Goal: Task Accomplishment & Management: Use online tool/utility

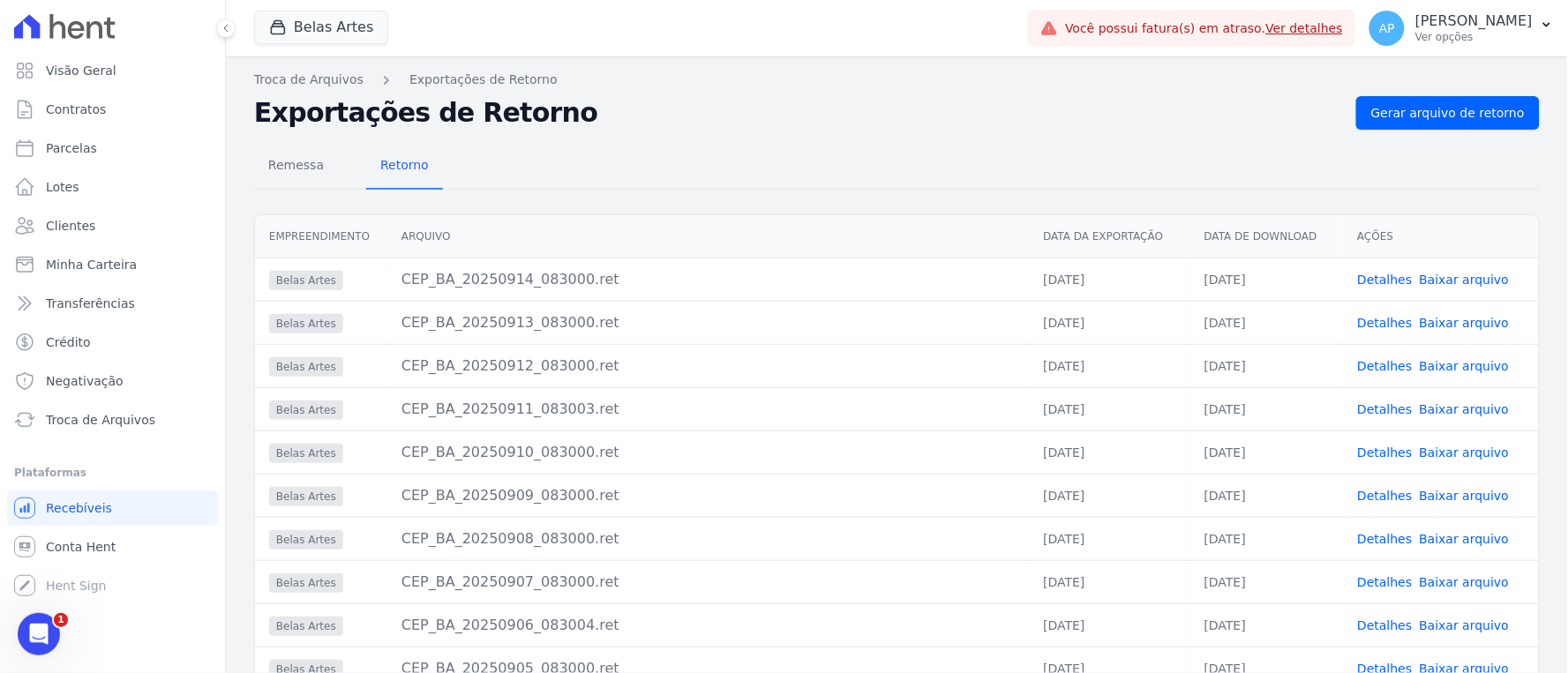
click at [52, 630] on div "Abertura do Messenger da Intercom" at bounding box center [38, 633] width 58 height 58
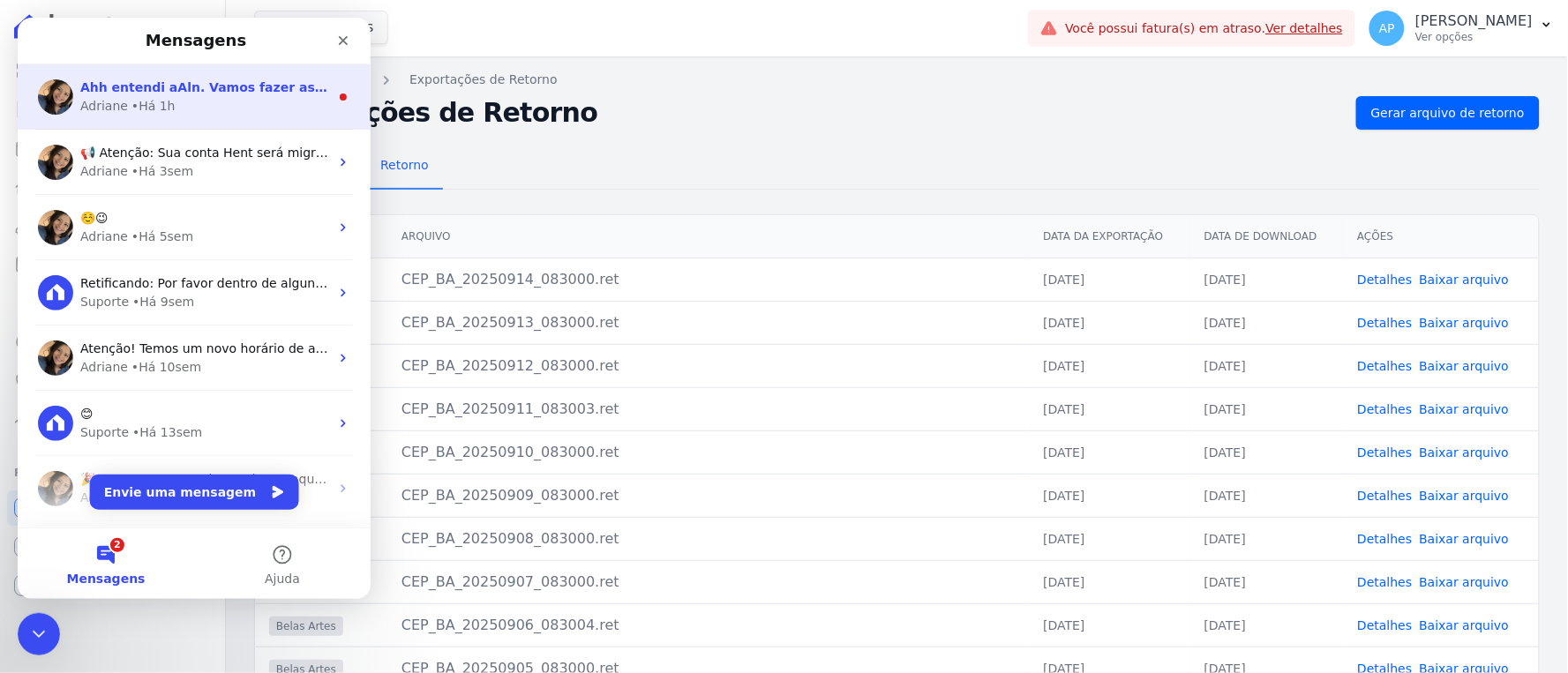
click at [134, 81] on span "Ahh entendi aAln. Vamos fazer assim: vou verificar com o time de tech se conseg…" at bounding box center [727, 86] width 1294 height 15
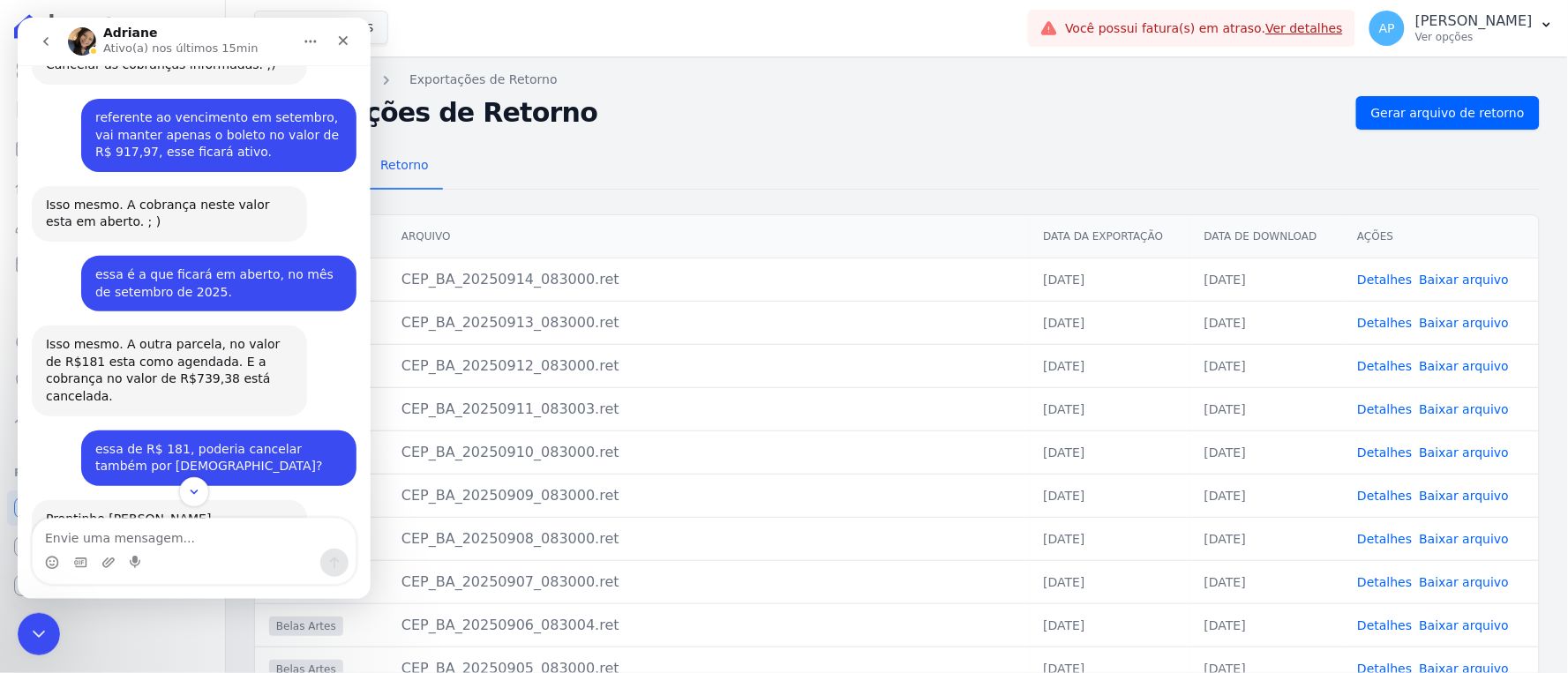
scroll to position [3523, 0]
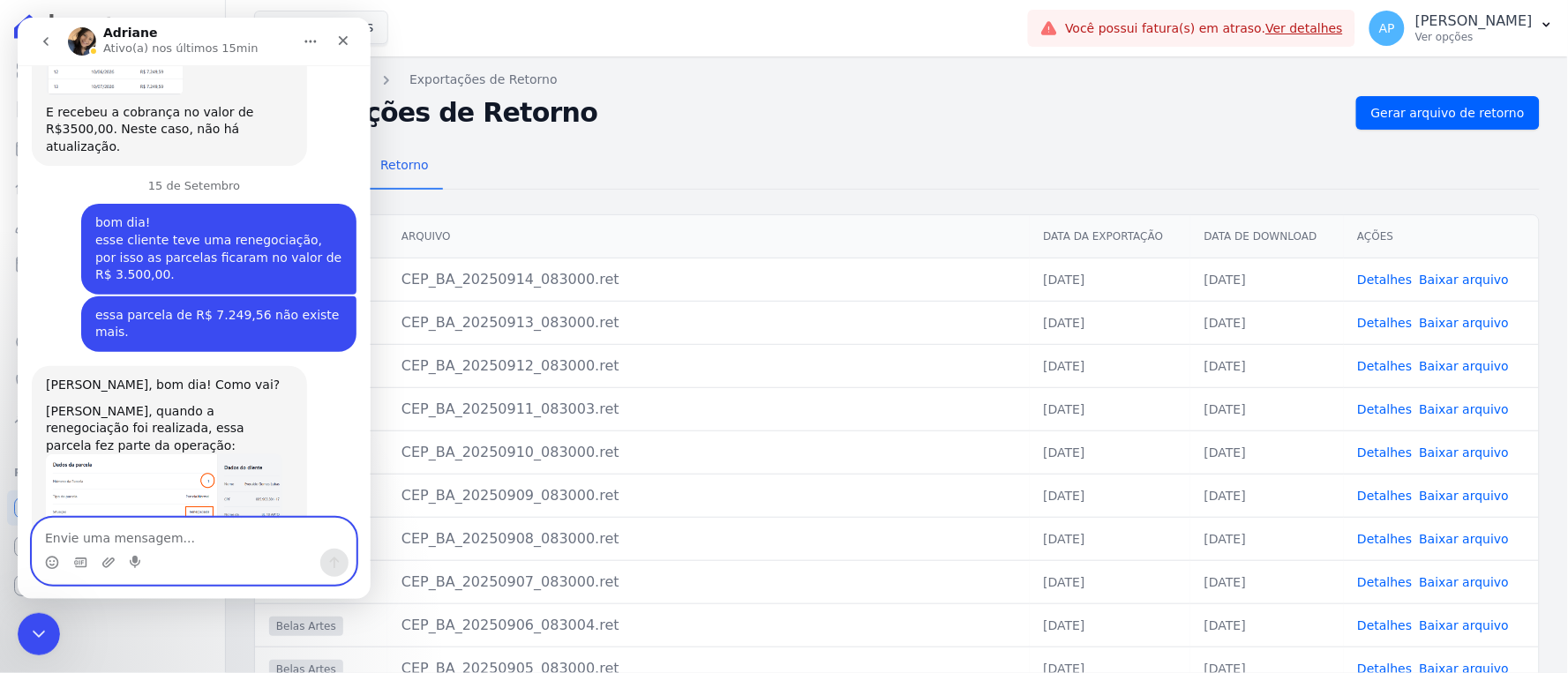
click at [163, 541] on textarea "Envie uma mensagem..." at bounding box center [193, 532] width 323 height 30
type textarea "correto"
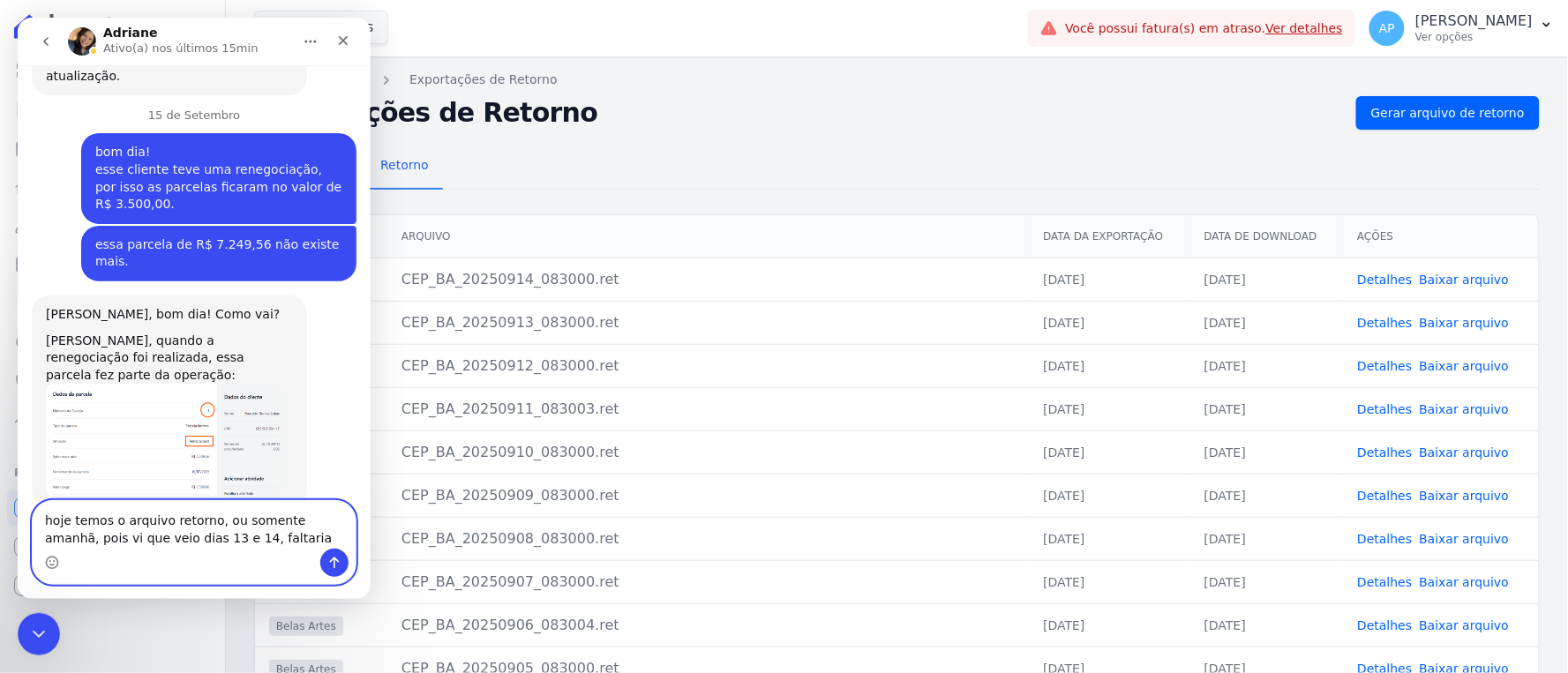
scroll to position [3593, 0]
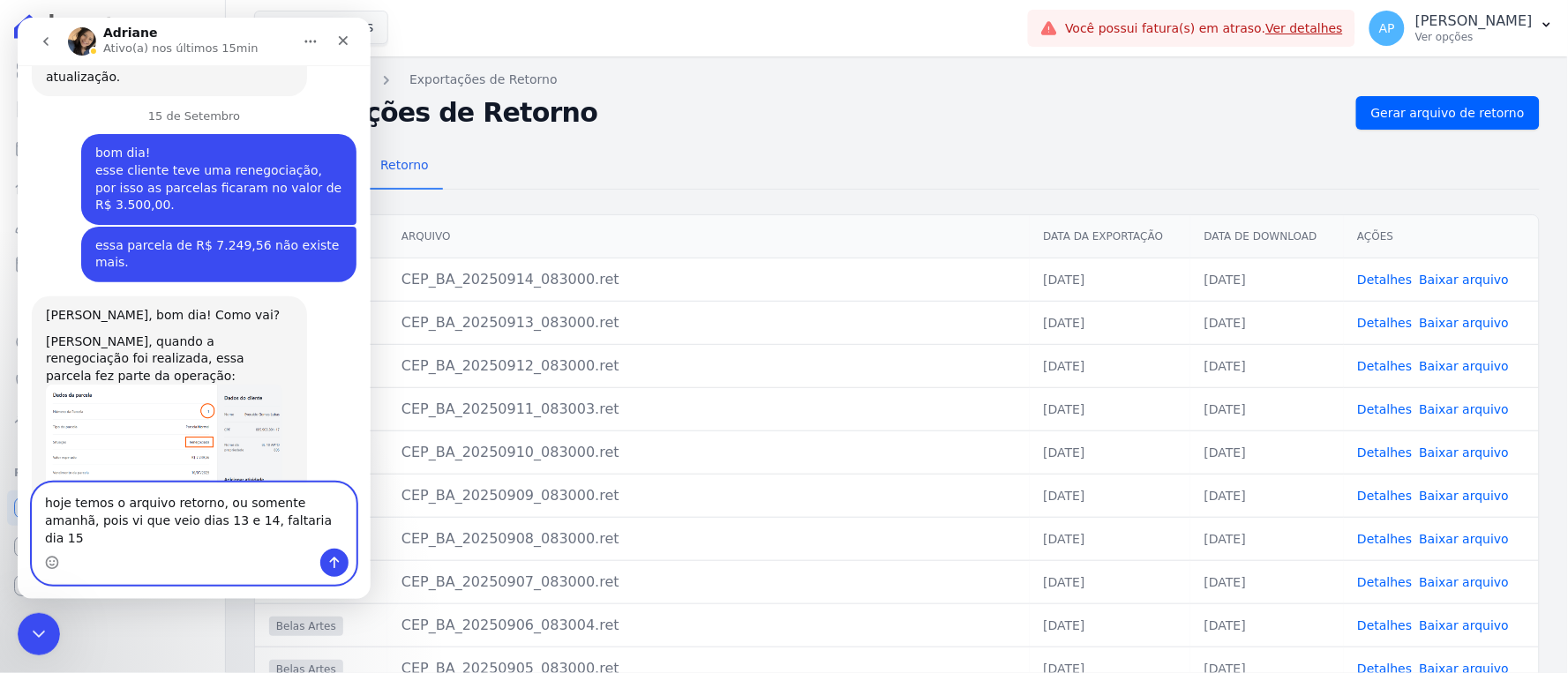
type textarea "hoje temos o arquivo retorno, ou somente amanhã, pois vi que veio dias 13 e 14,…"
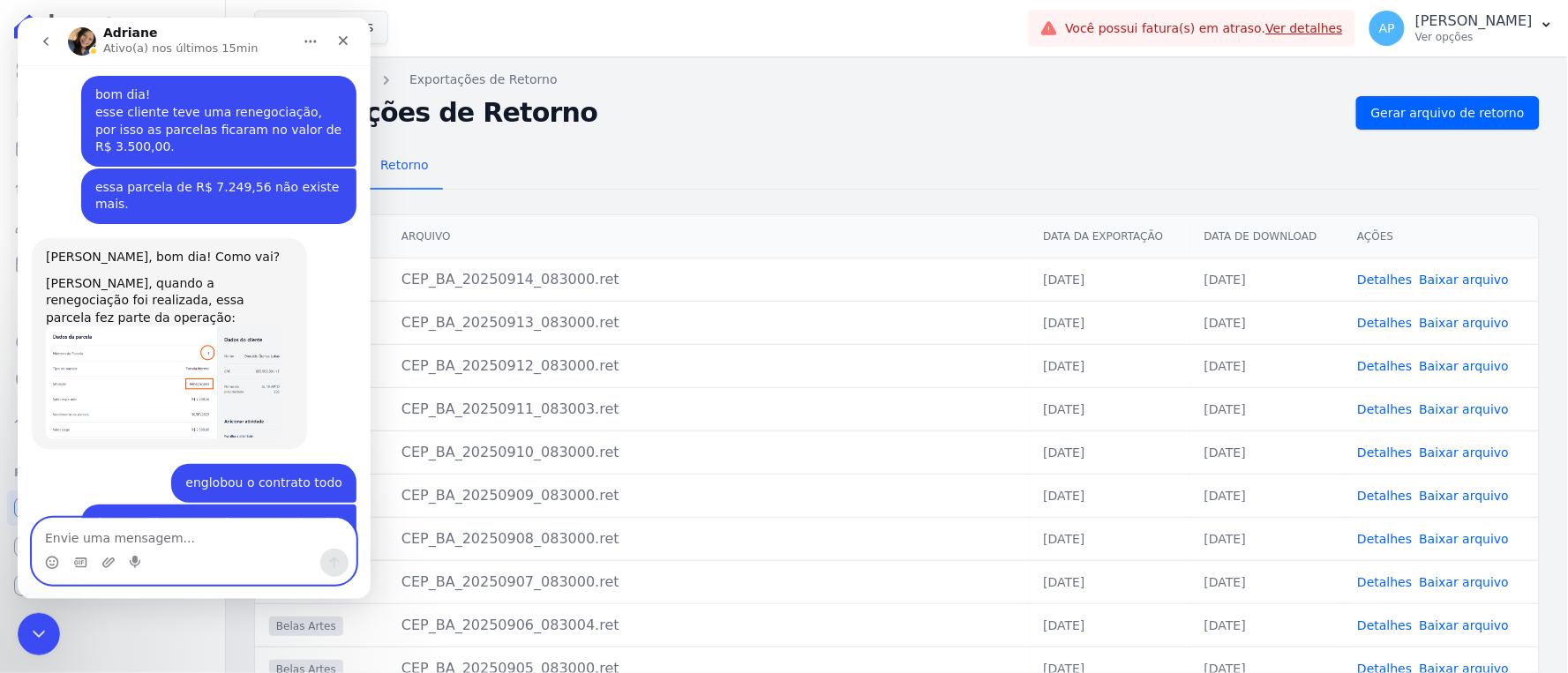
scroll to position [3651, 0]
click at [35, 632] on icon "Encerramento do Messenger da Intercom" at bounding box center [36, 631] width 13 height 7
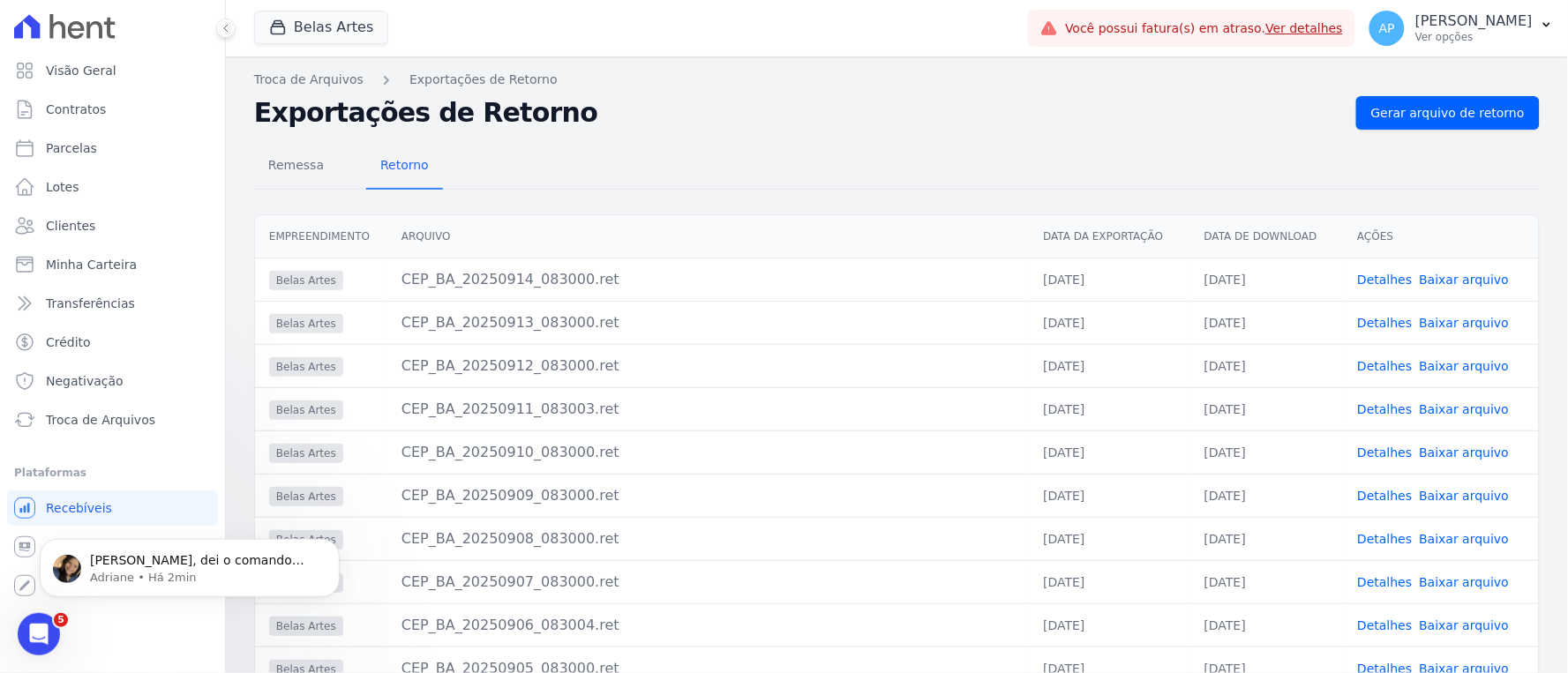
scroll to position [0, 0]
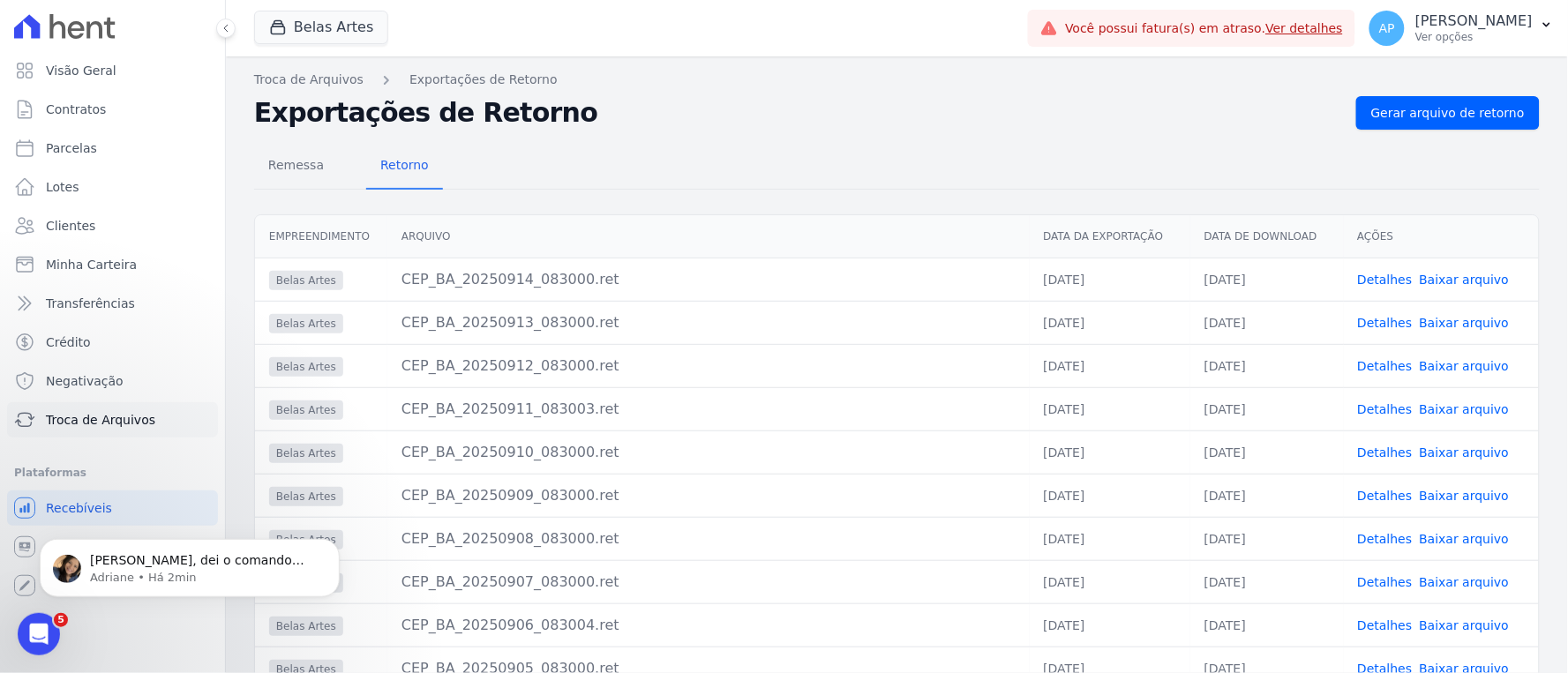
click at [80, 419] on span "Troca de Arquivos" at bounding box center [100, 420] width 110 height 17
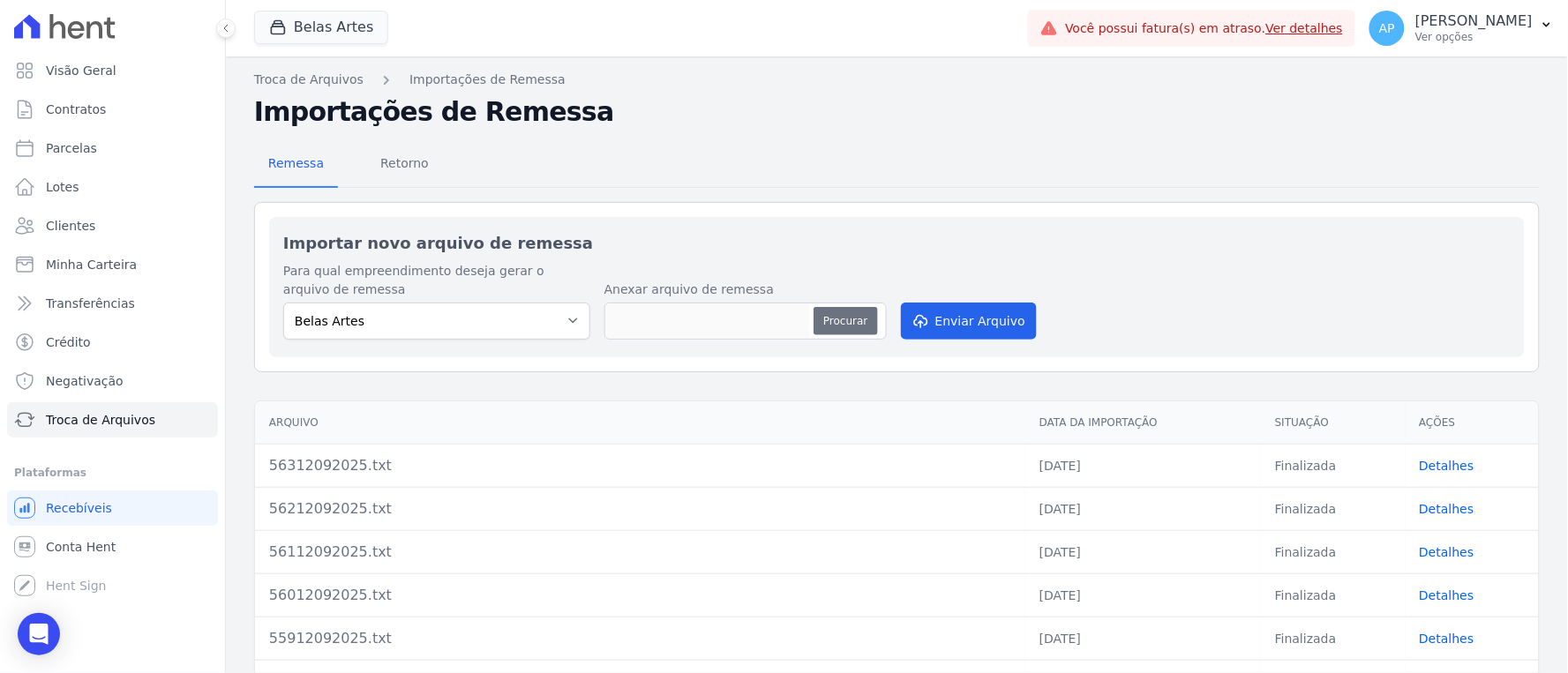
click at [826, 318] on button "Procurar" at bounding box center [844, 320] width 63 height 28
type input "56415092025.TXT"
click at [973, 320] on button "Enviar Arquivo" at bounding box center [969, 320] width 136 height 37
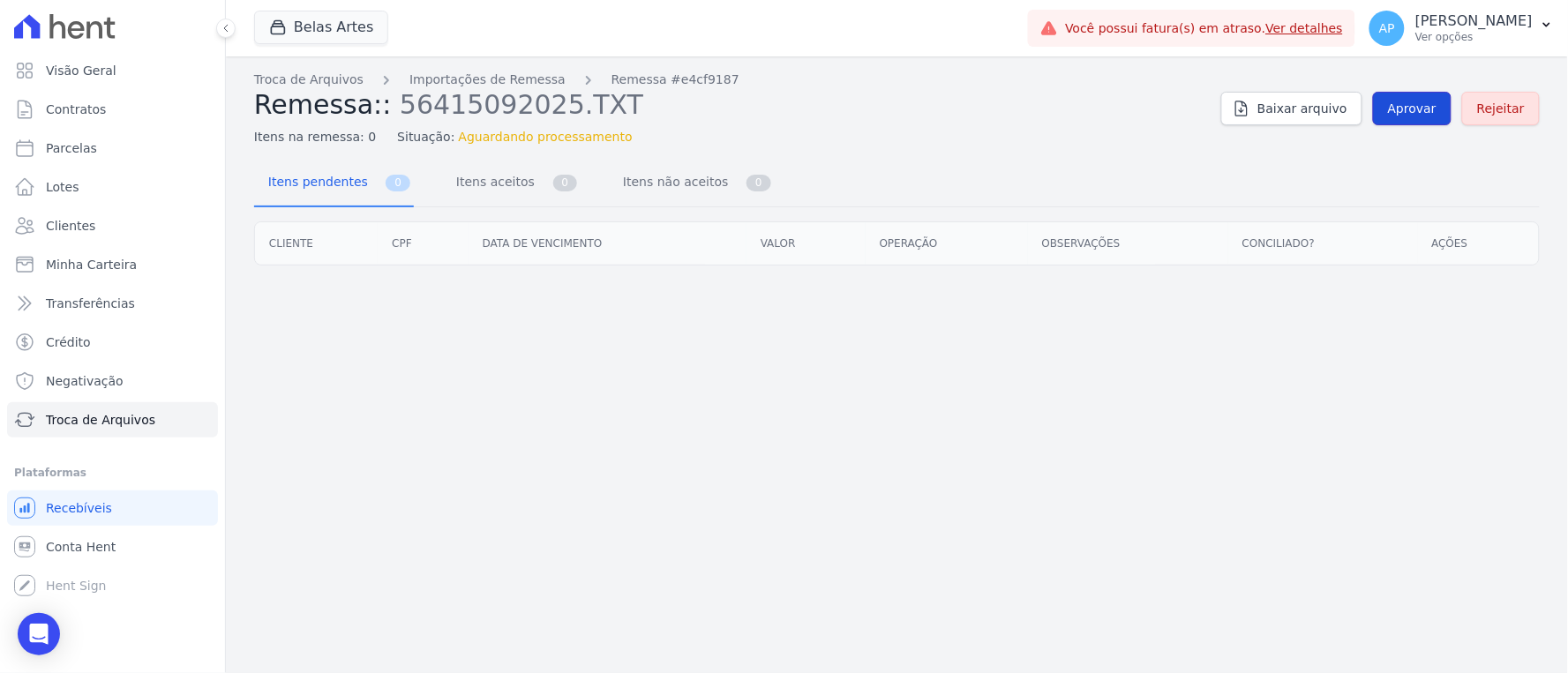
click at [1427, 91] on link "Aprovar" at bounding box center [1412, 108] width 79 height 34
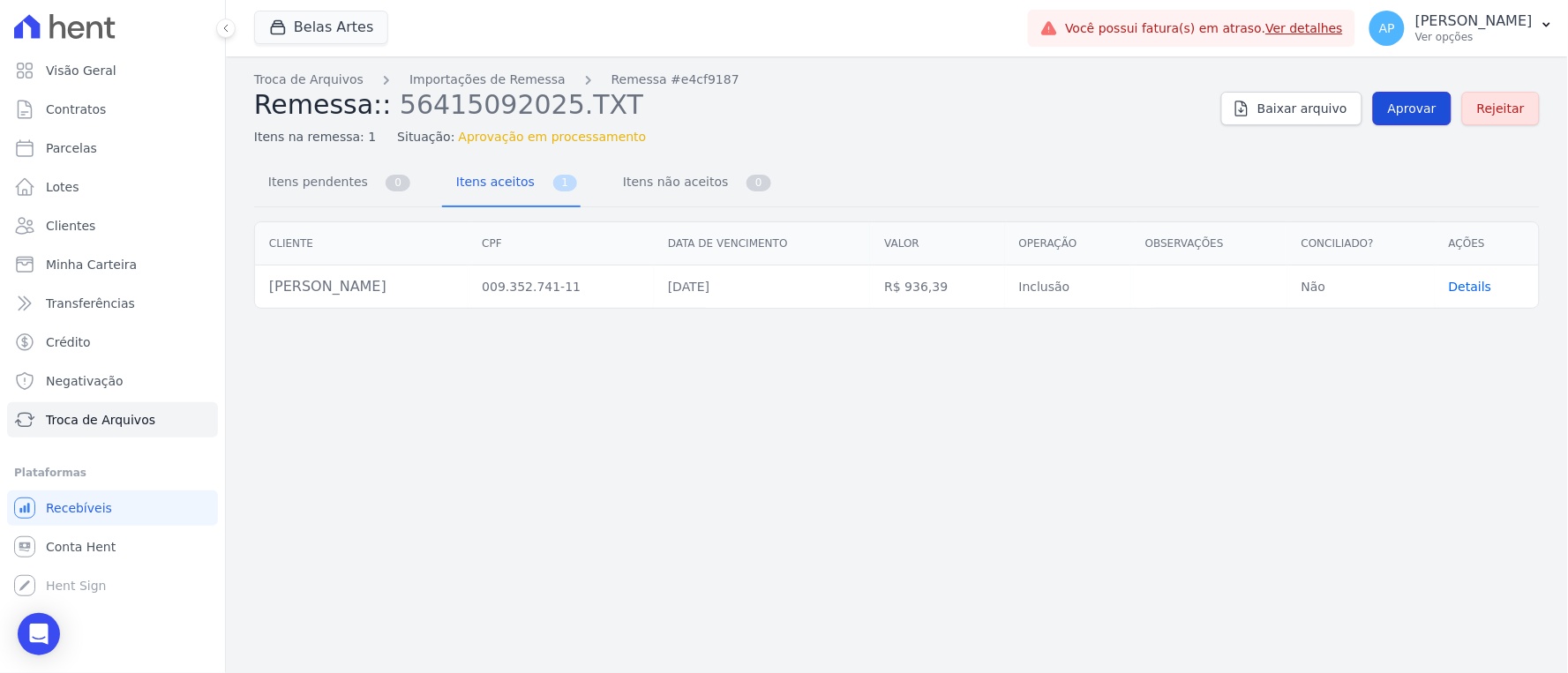
click at [1409, 110] on span "Aprovar" at bounding box center [1412, 109] width 49 height 17
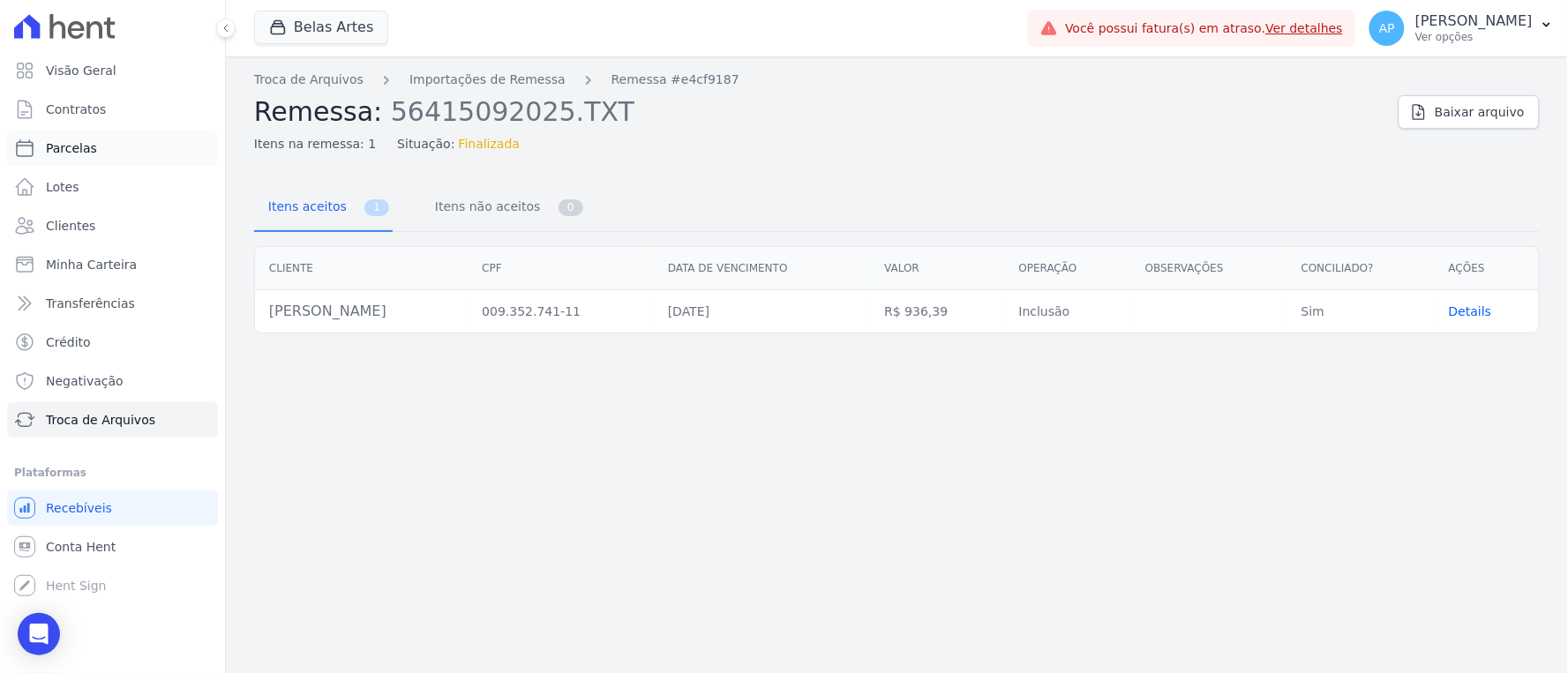
click at [82, 150] on span "Parcelas" at bounding box center [71, 148] width 51 height 17
select select
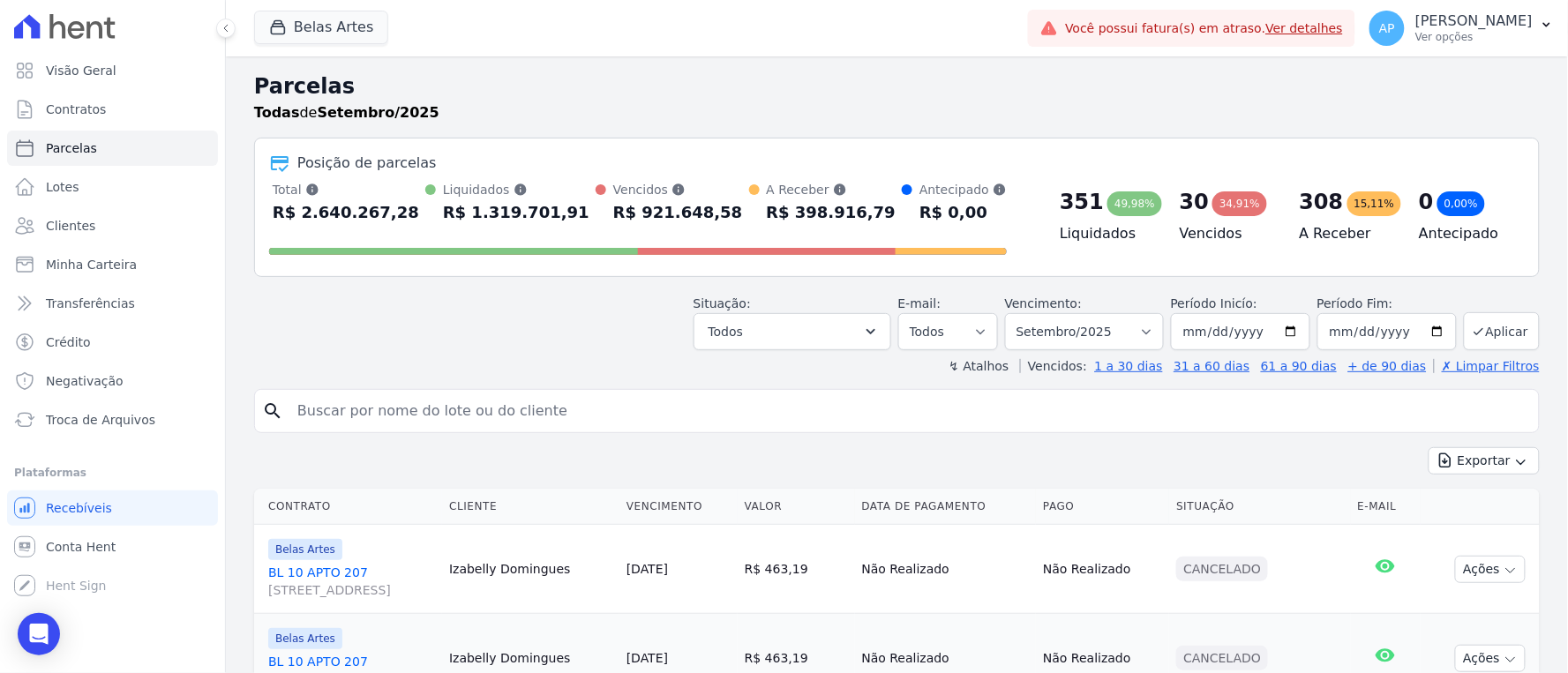
click at [604, 403] on input "search" at bounding box center [908, 411] width 1244 height 35
type input "CARLOS HUMBR"
select select
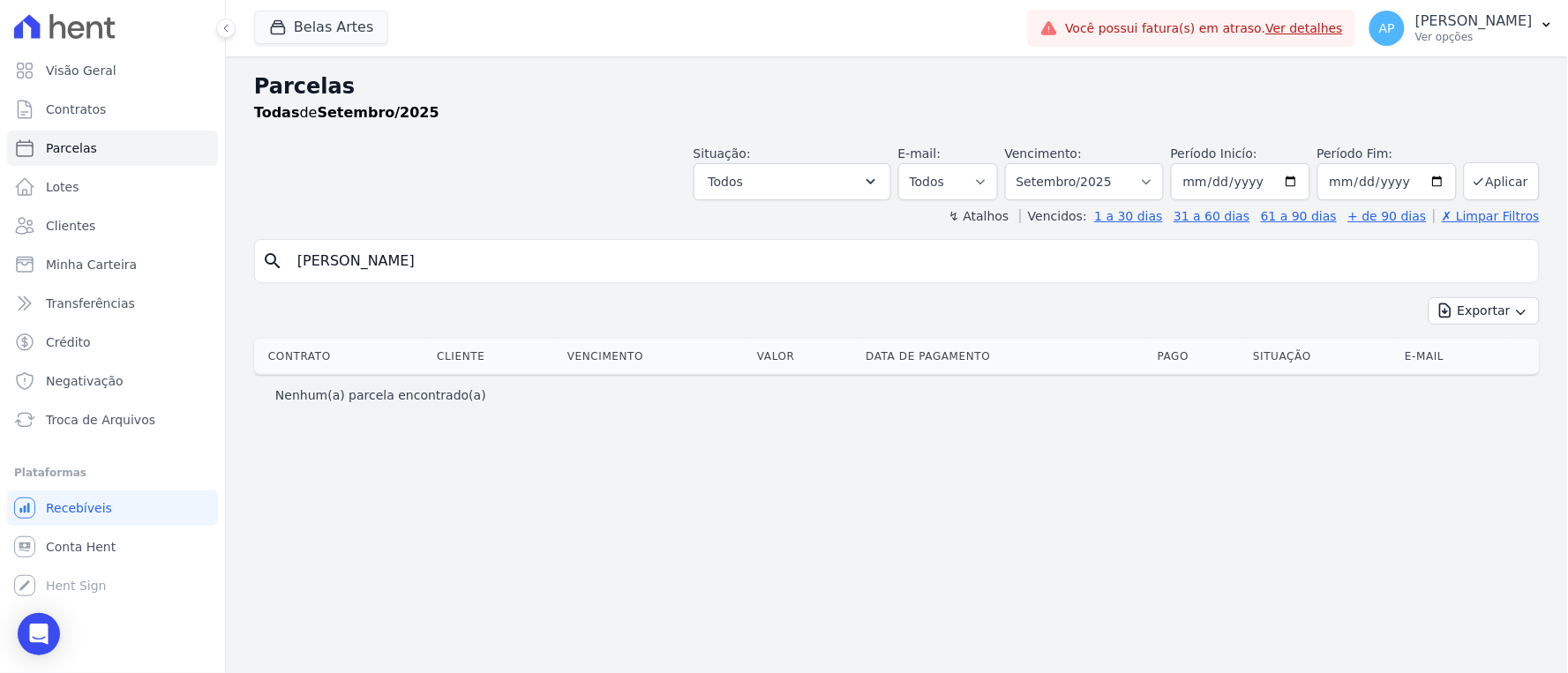
click at [443, 266] on input "CARLOS HUMBR" at bounding box center [908, 261] width 1244 height 35
type input "CARLOS HUMB"
select select
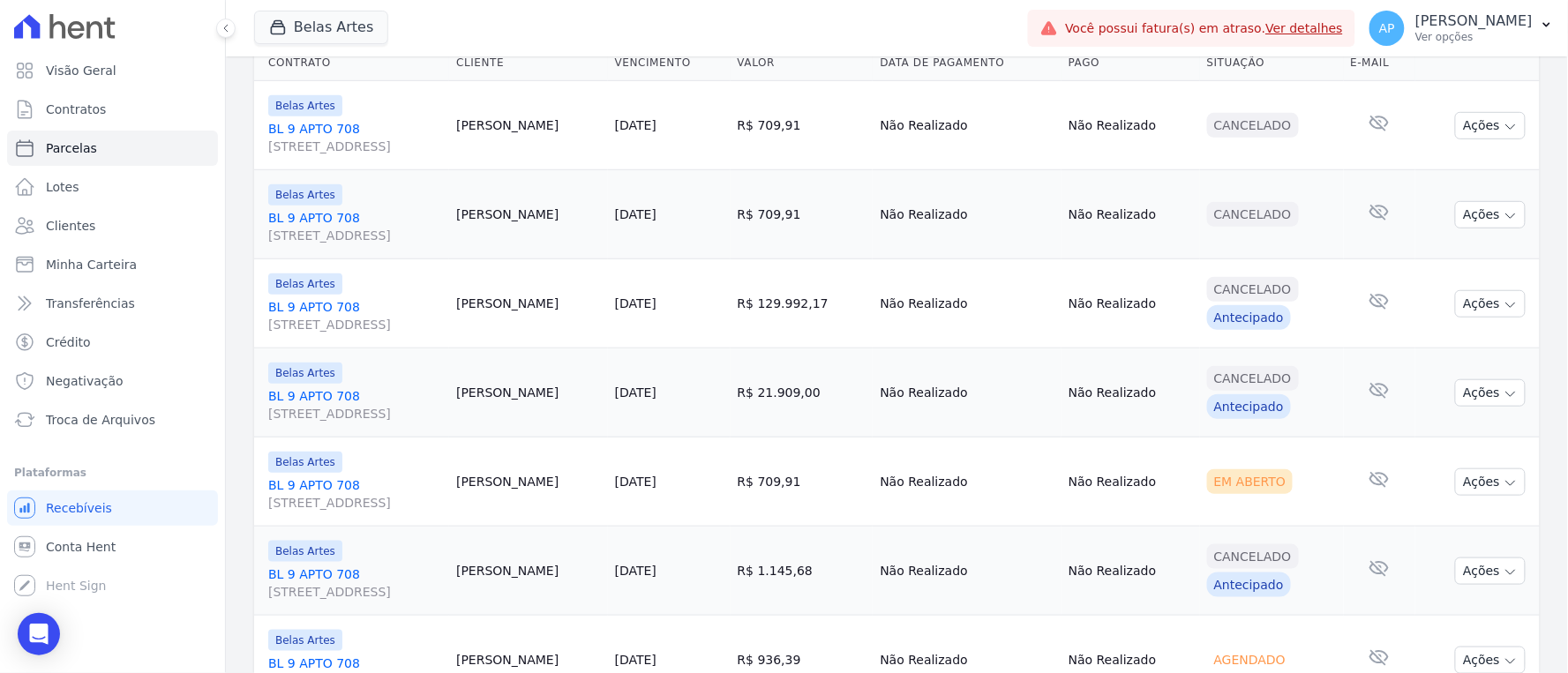
scroll to position [391, 0]
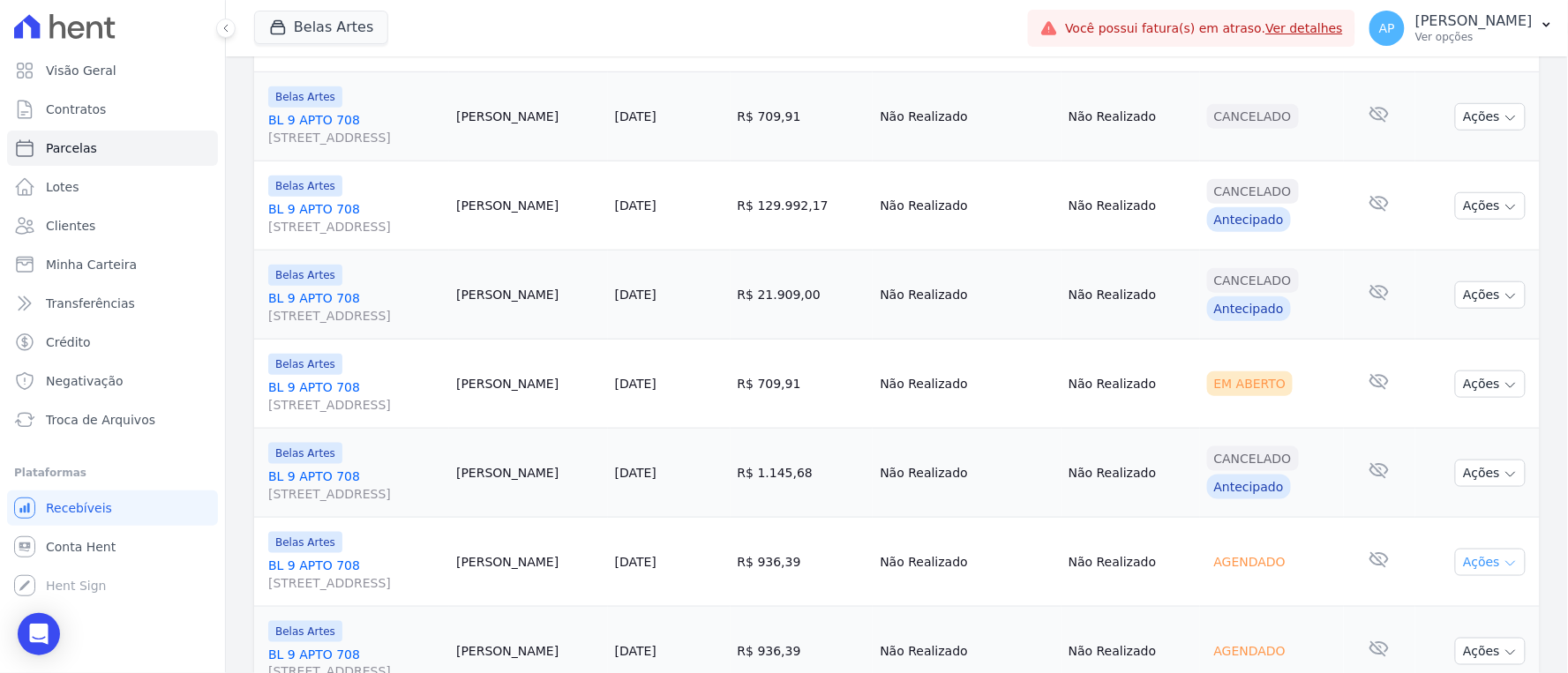
click at [1503, 567] on icon "button" at bounding box center [1510, 563] width 15 height 15
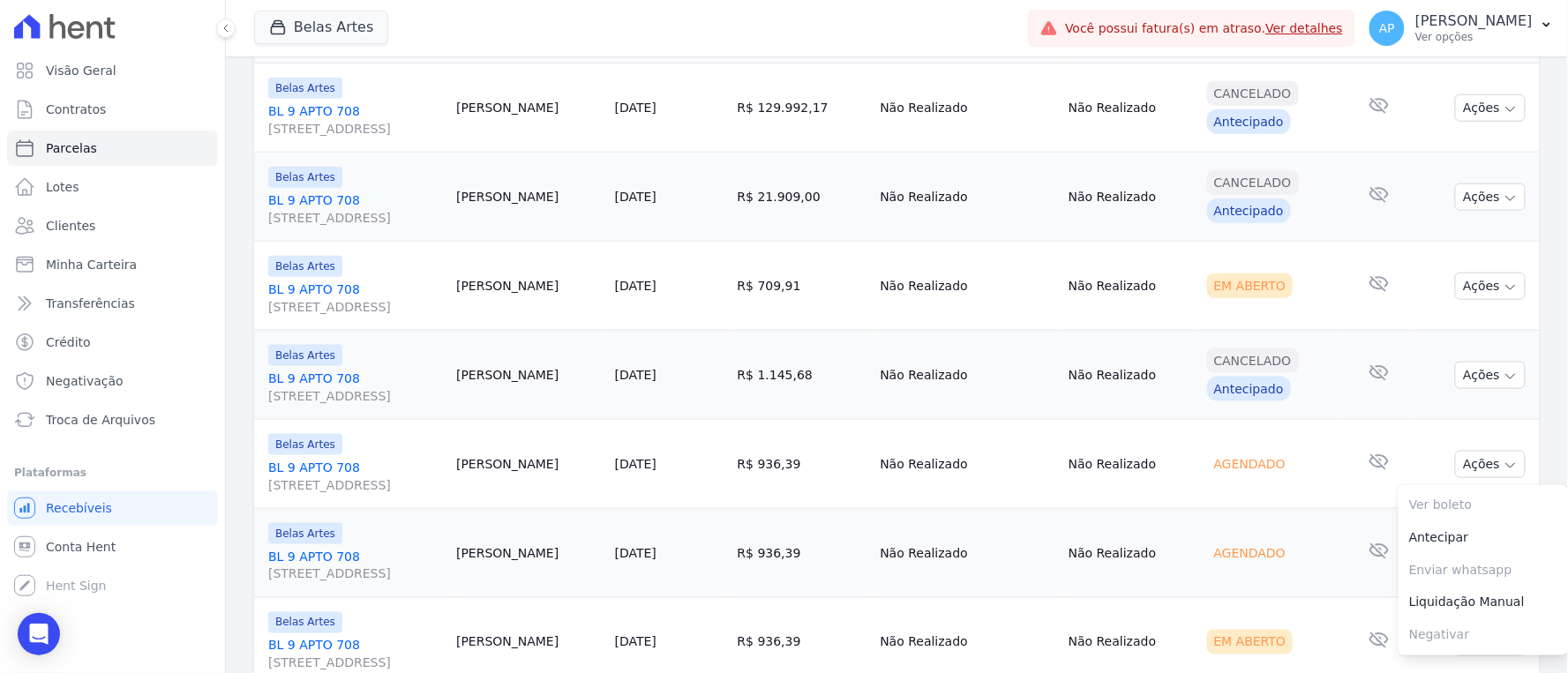
click at [1290, 580] on td "Agendado" at bounding box center [1272, 554] width 144 height 89
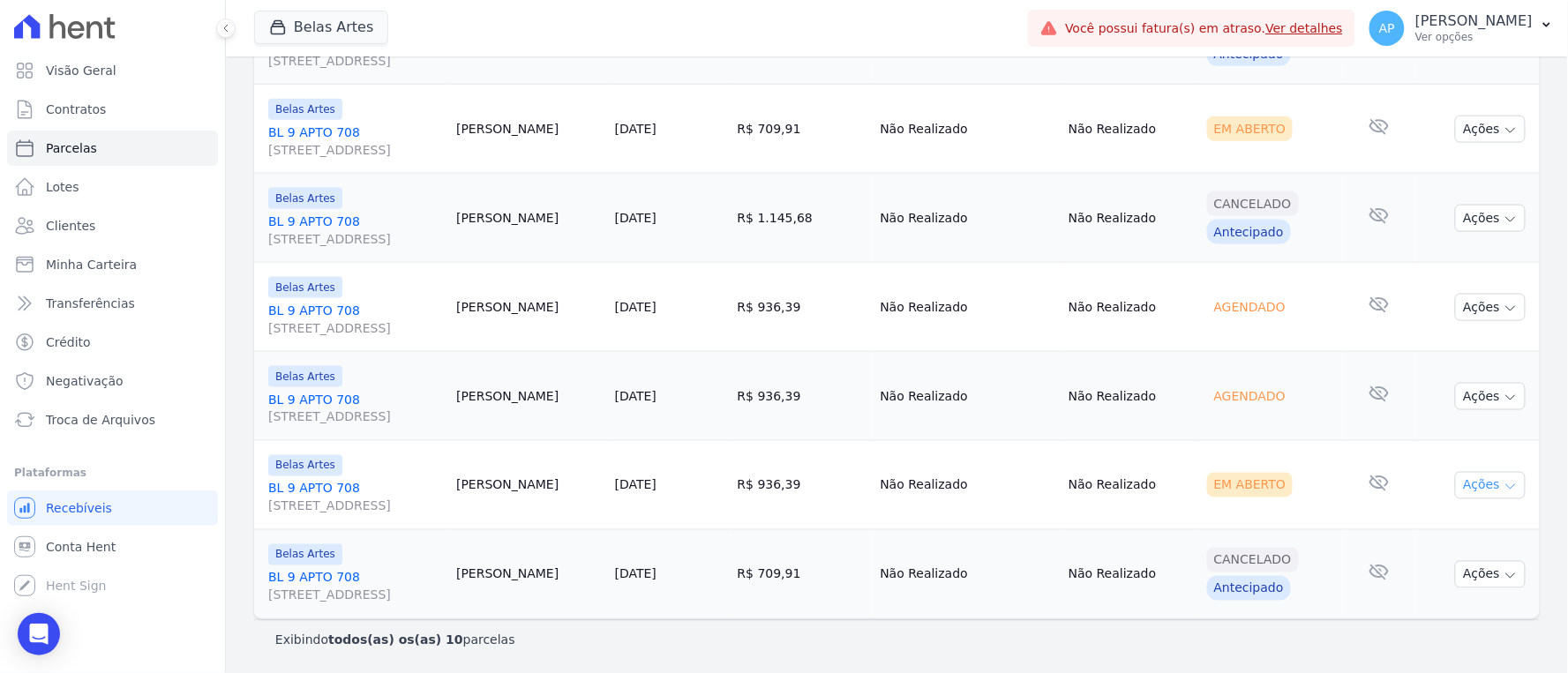
click at [1479, 488] on button "Ações" at bounding box center [1489, 486] width 71 height 27
click at [1434, 525] on link "Ver boleto" at bounding box center [1483, 525] width 169 height 33
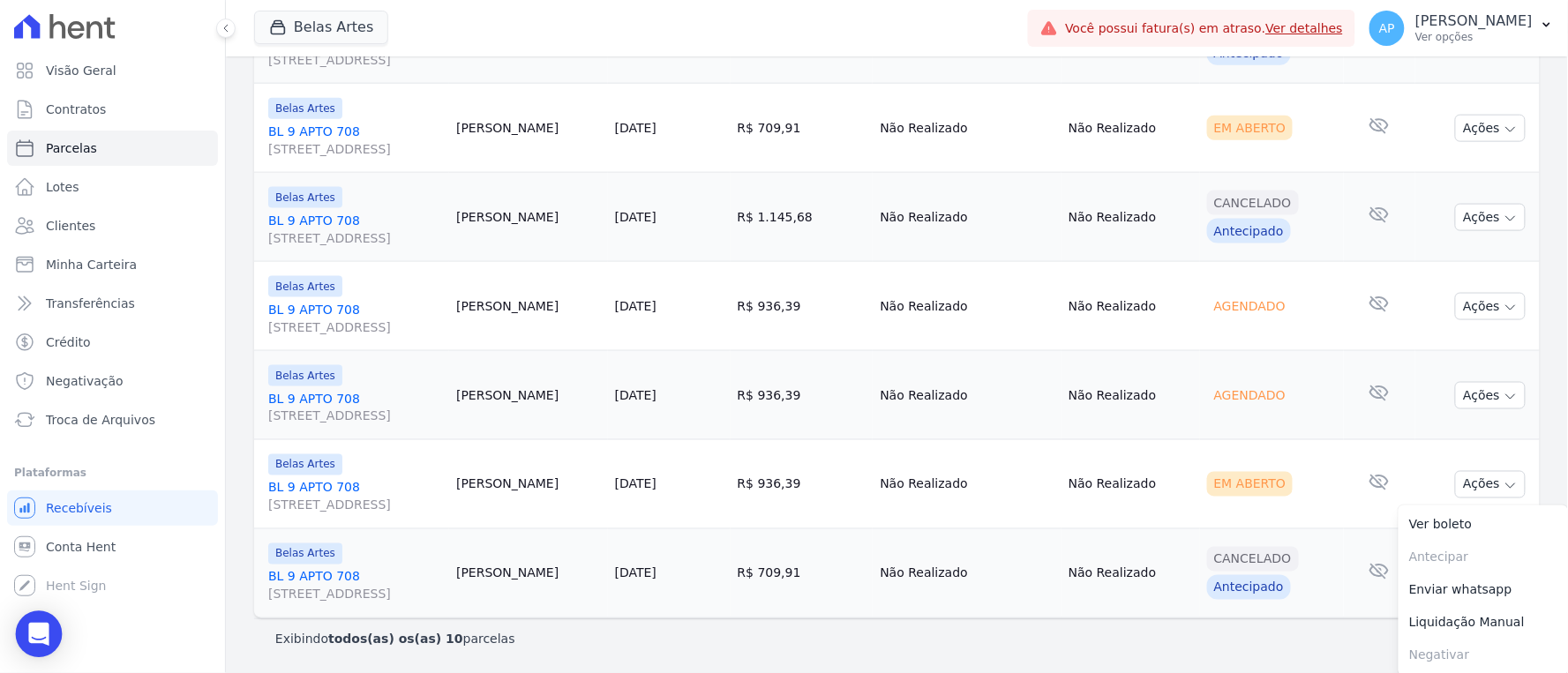
click at [36, 626] on icon "Open Intercom Messenger" at bounding box center [38, 634] width 20 height 23
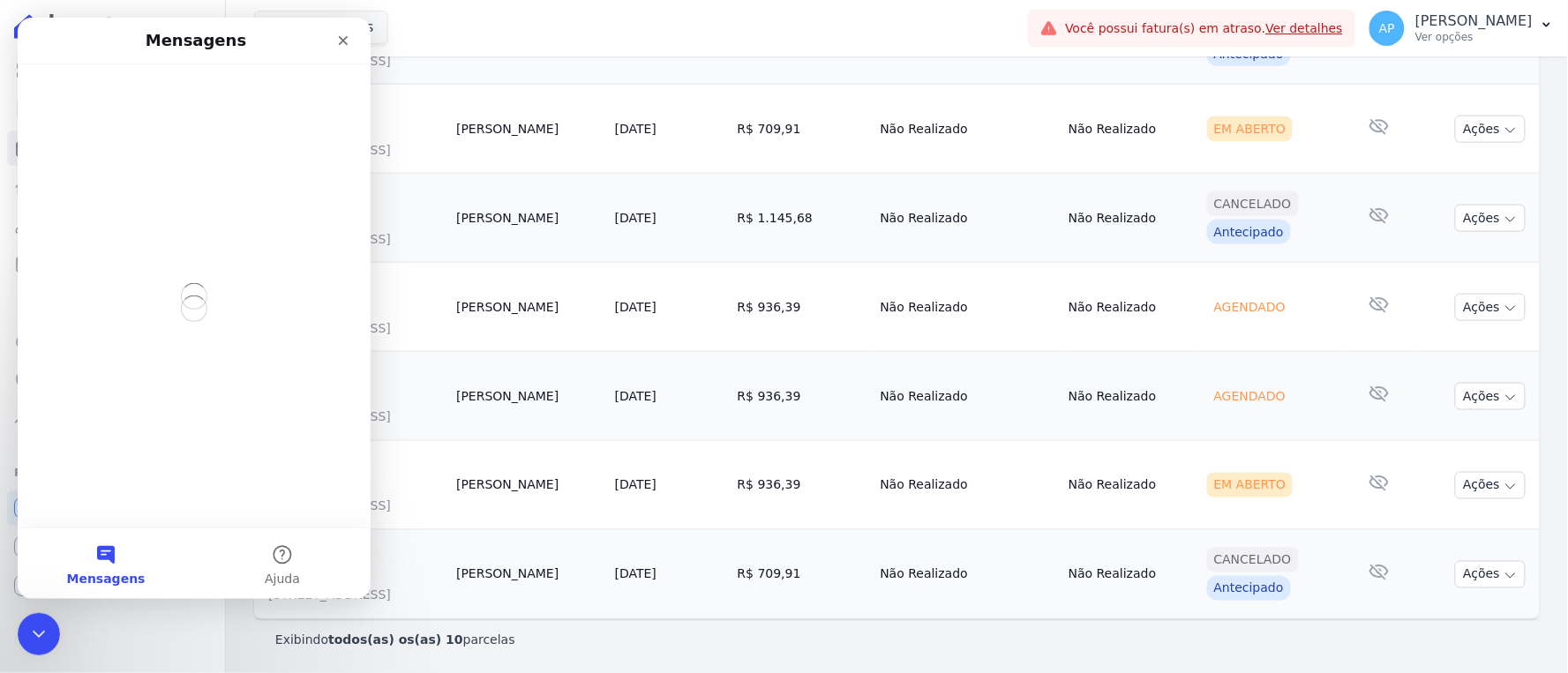
scroll to position [0, 0]
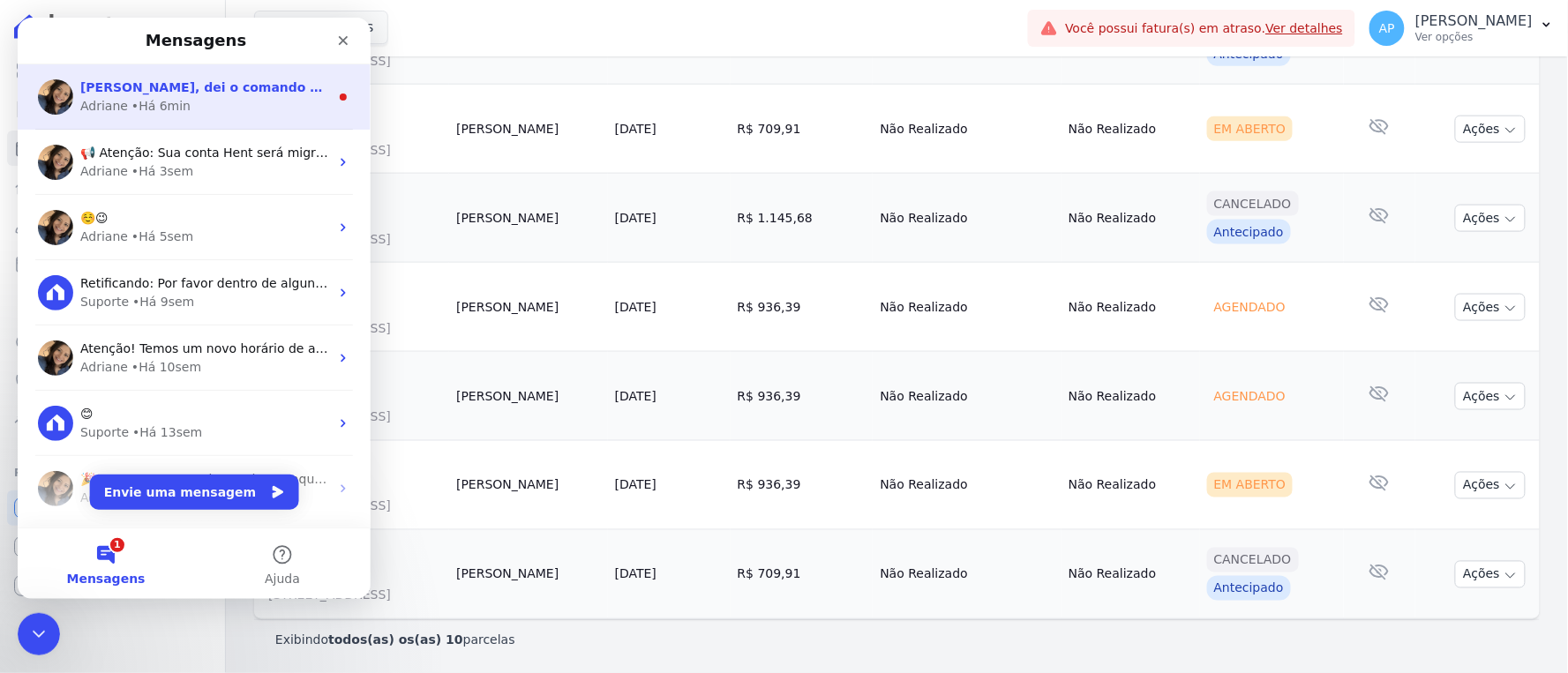
click at [173, 109] on div "• Há 6min" at bounding box center [159, 105] width 59 height 18
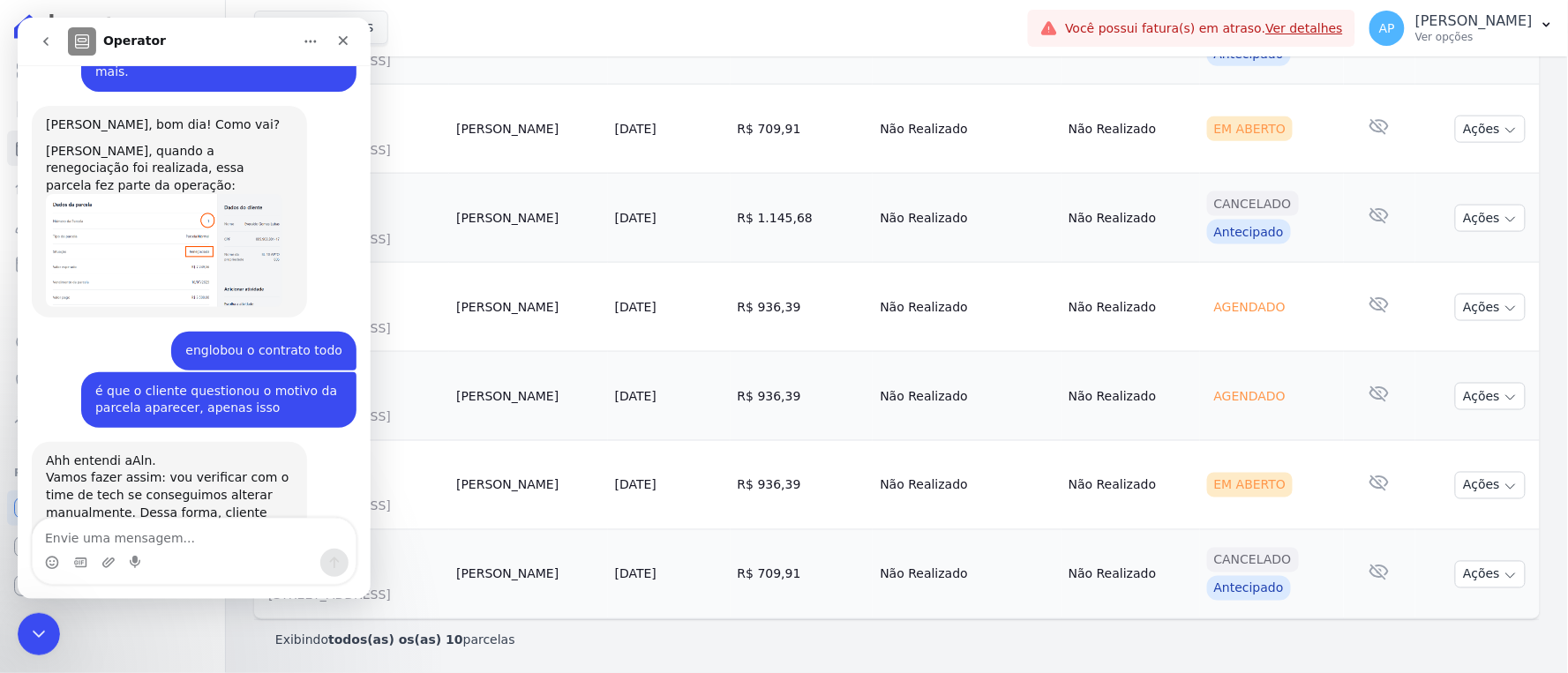
scroll to position [3840, 0]
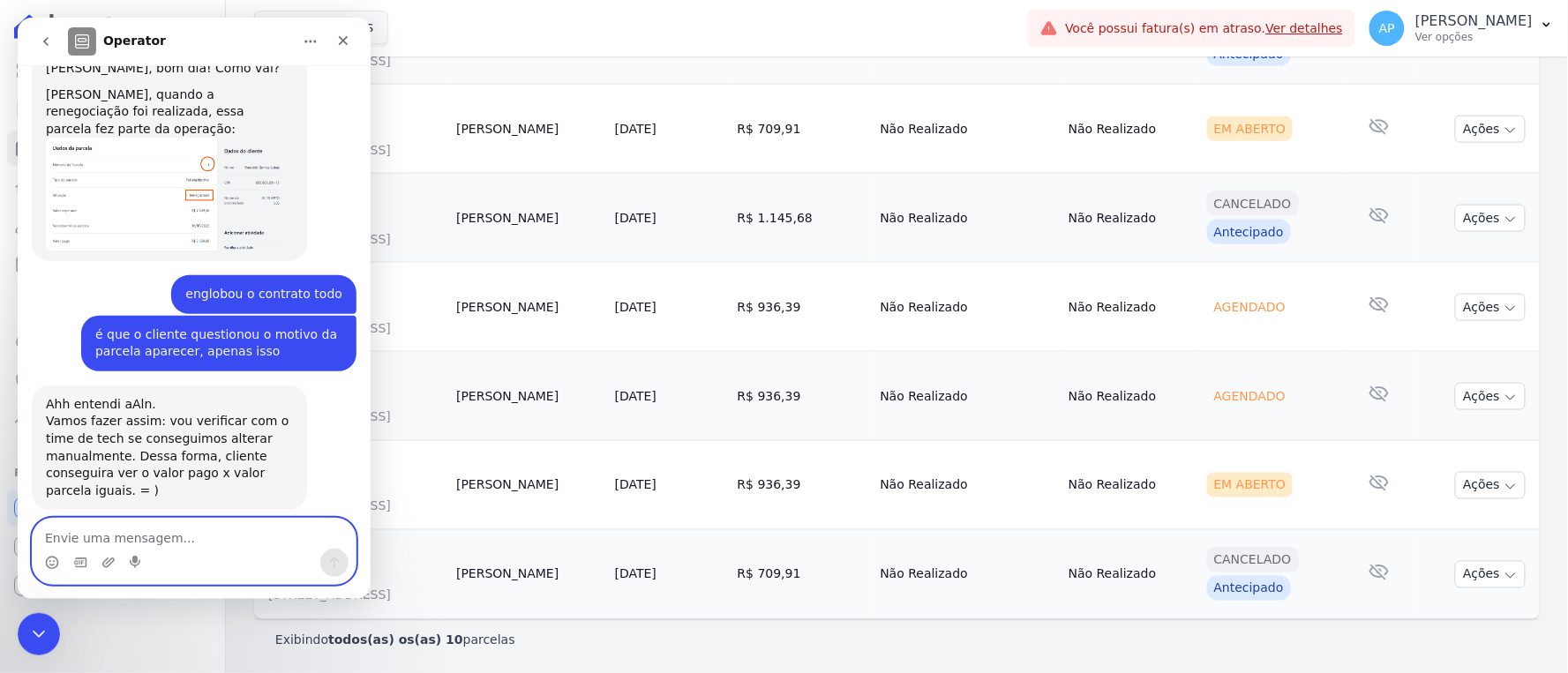
click at [146, 542] on textarea "Envie uma mensagem..." at bounding box center [193, 532] width 323 height 30
type textarea "opa muito obrigado"
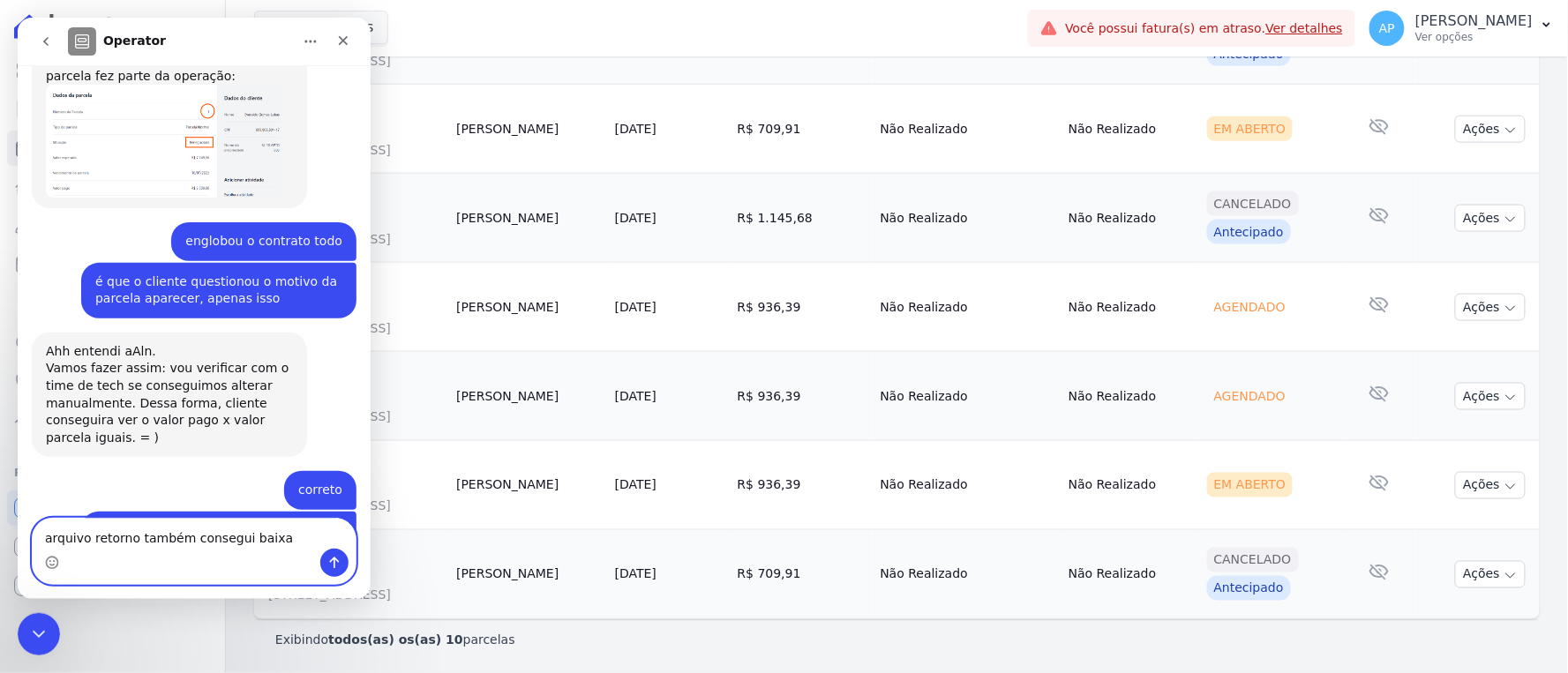
type textarea "arquivo retorno também consegui baixar"
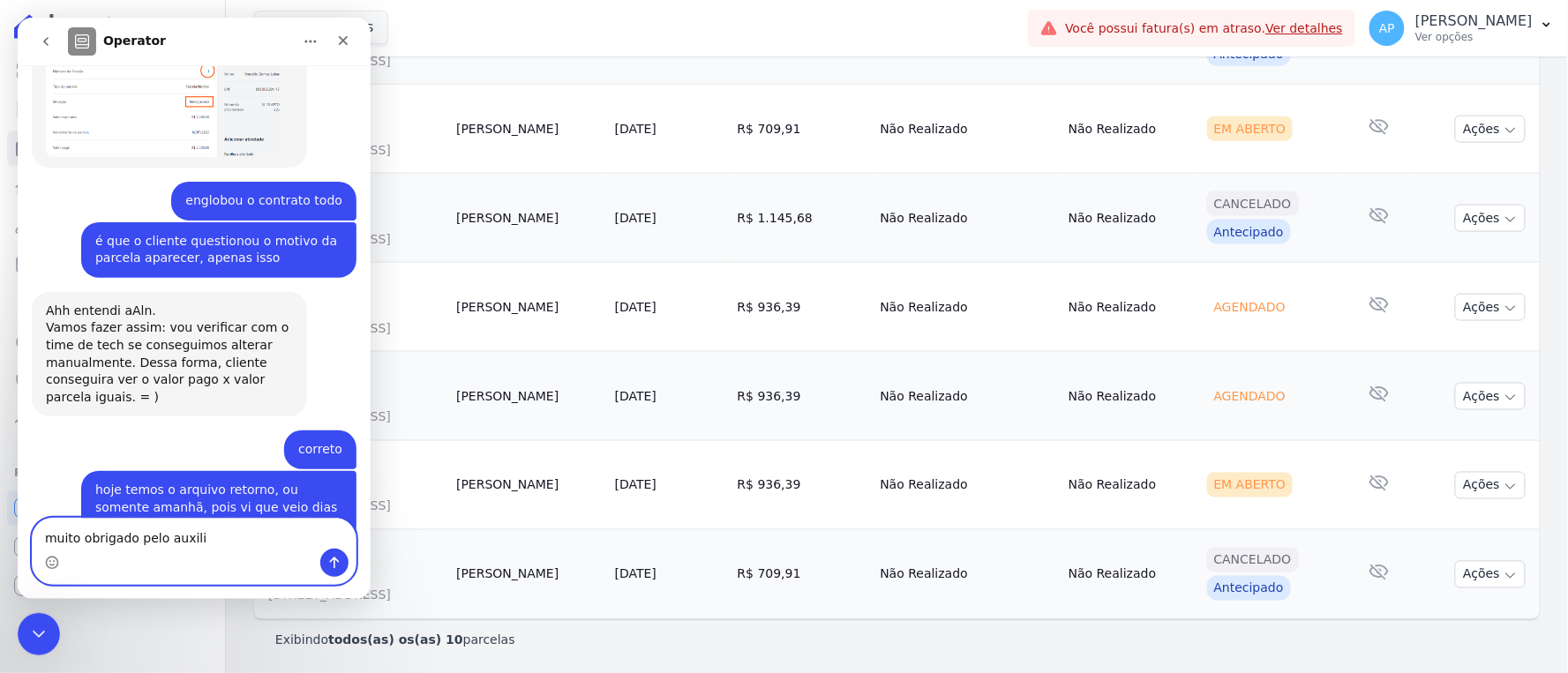
type textarea "muito obrigado pelo auxilio"
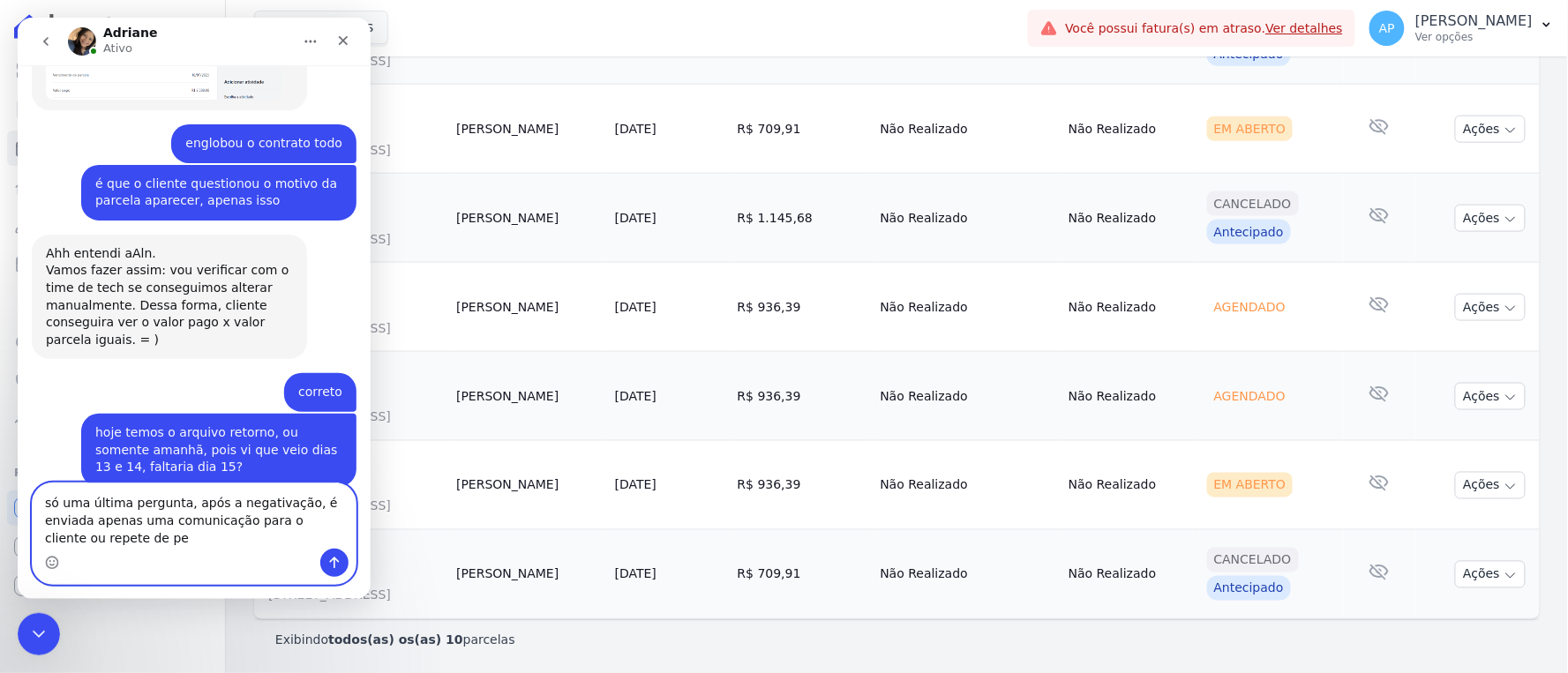
scroll to position [4009, 0]
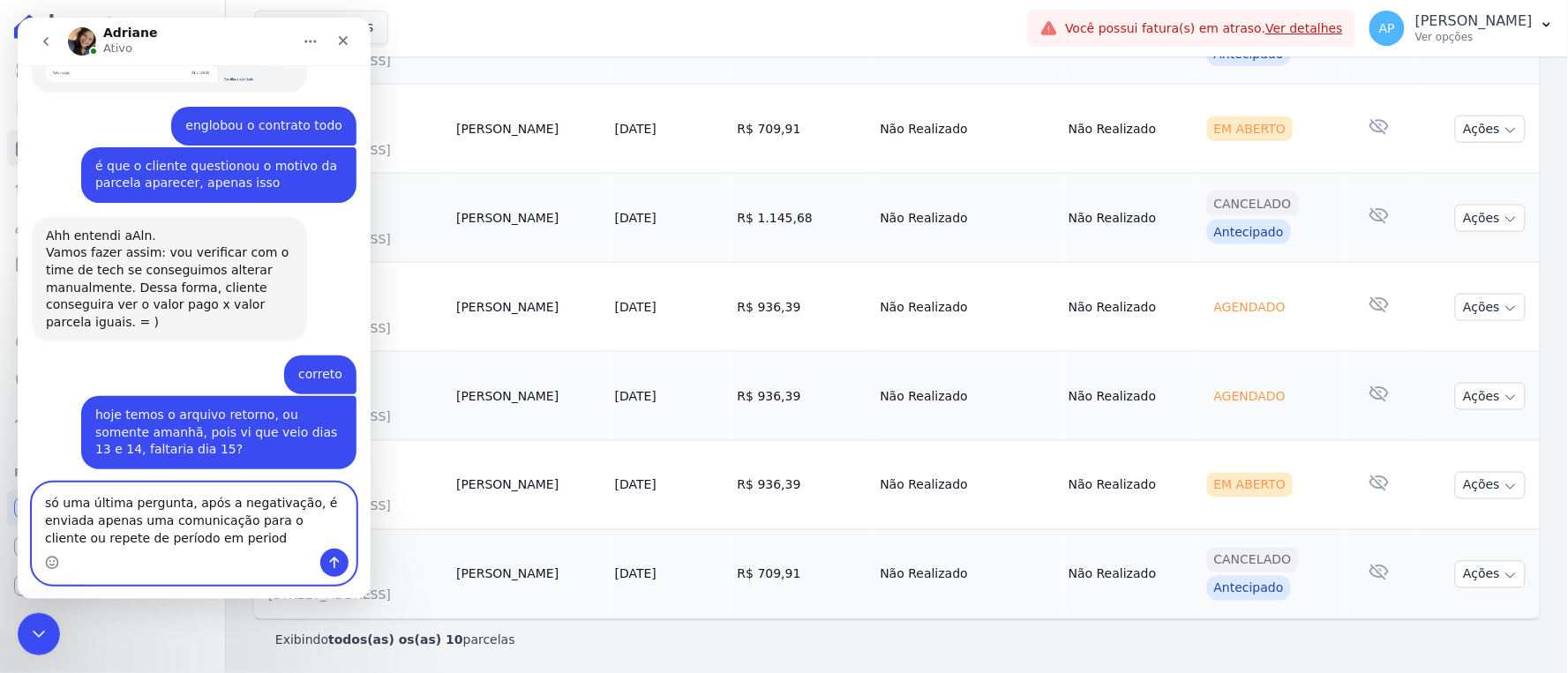
type textarea "só uma última pergunta, após a negativação, é enviada apenas uma comunicação pa…"
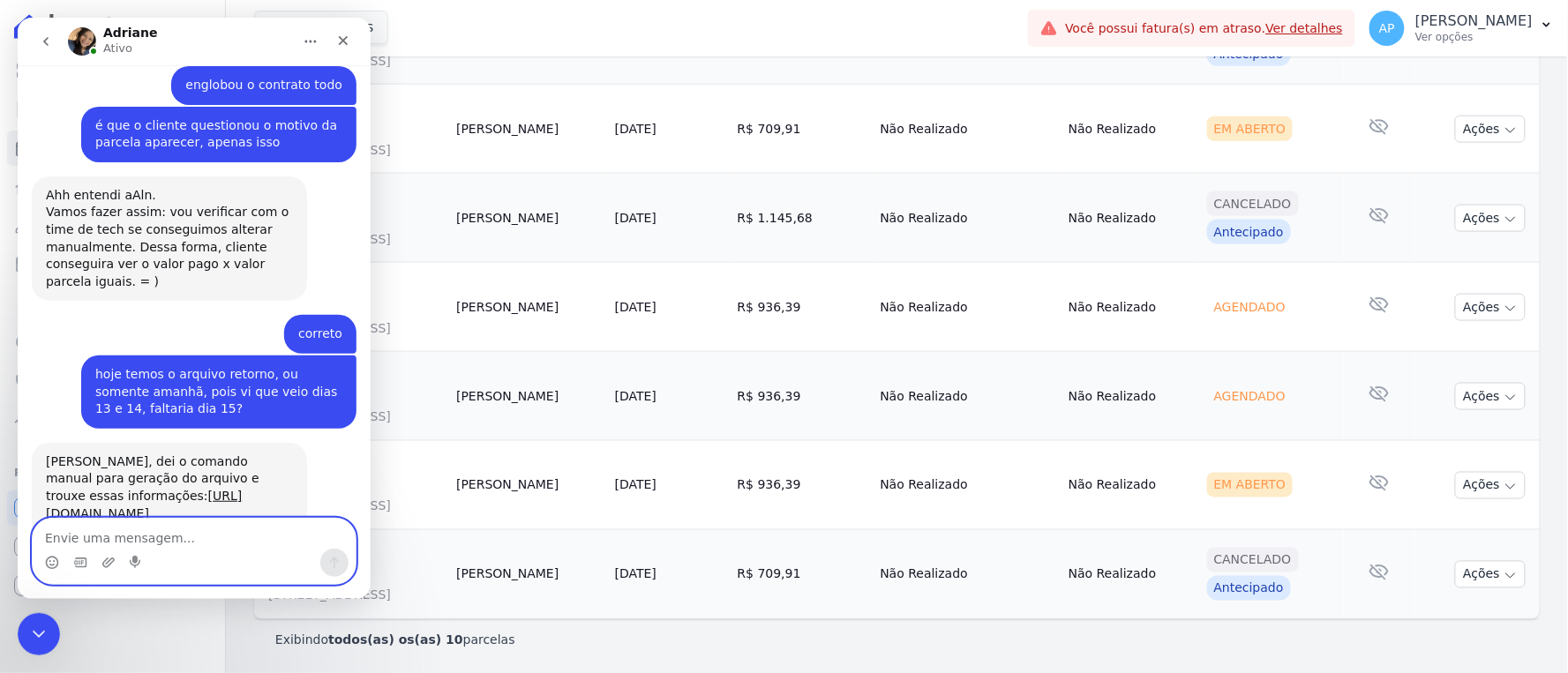
scroll to position [4049, 0]
type textarea "?"
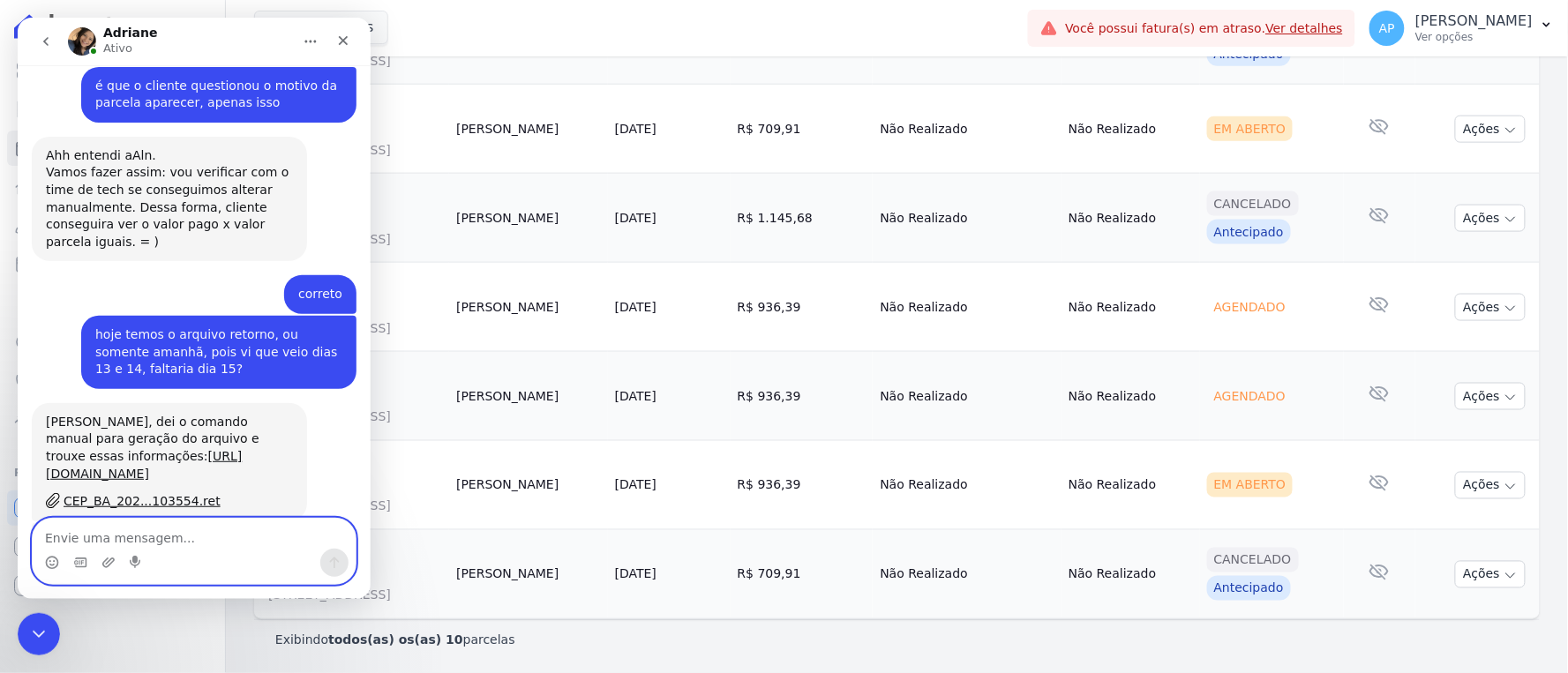
scroll to position [4088, 0]
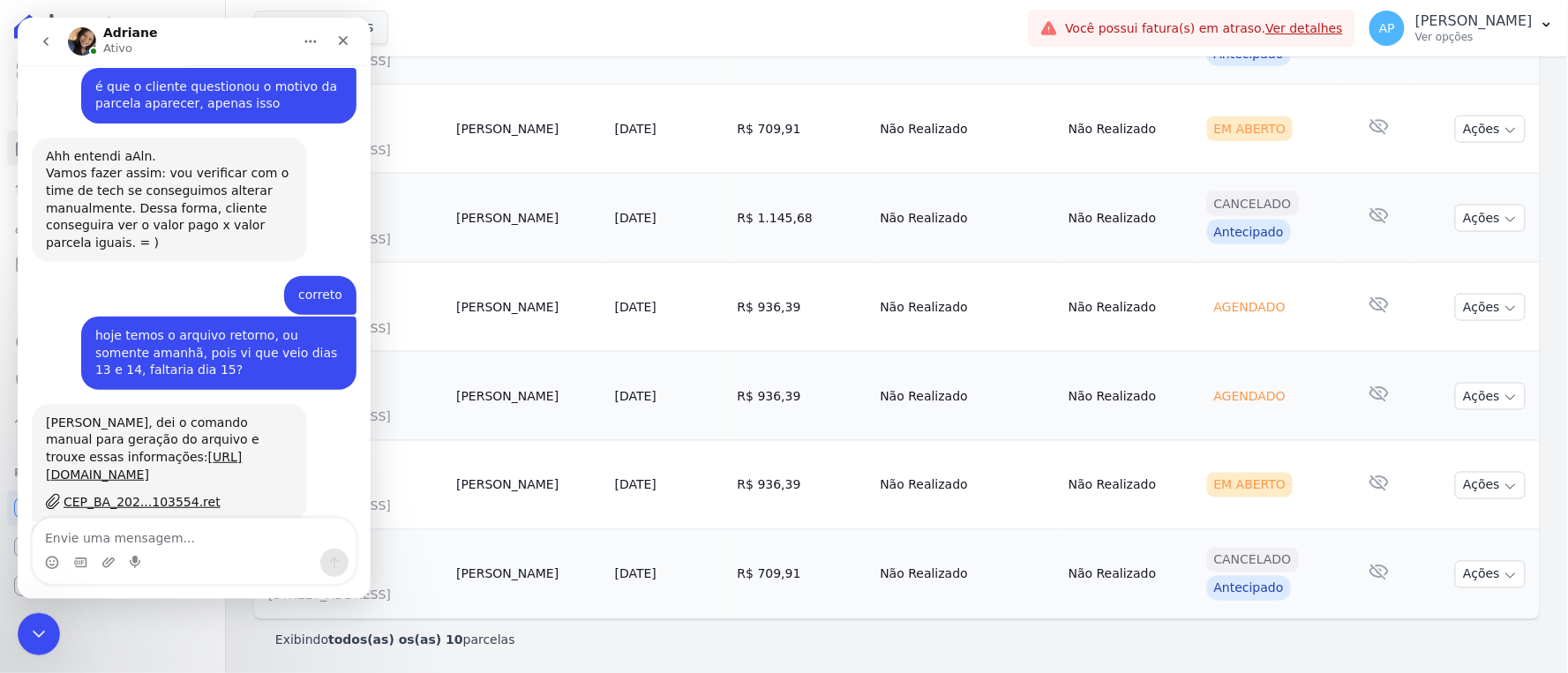
click at [527, 64] on td "Carlos Meneses" at bounding box center [528, 40] width 158 height 89
click at [28, 628] on icon "Encerramento do Messenger da Intercom" at bounding box center [36, 631] width 21 height 21
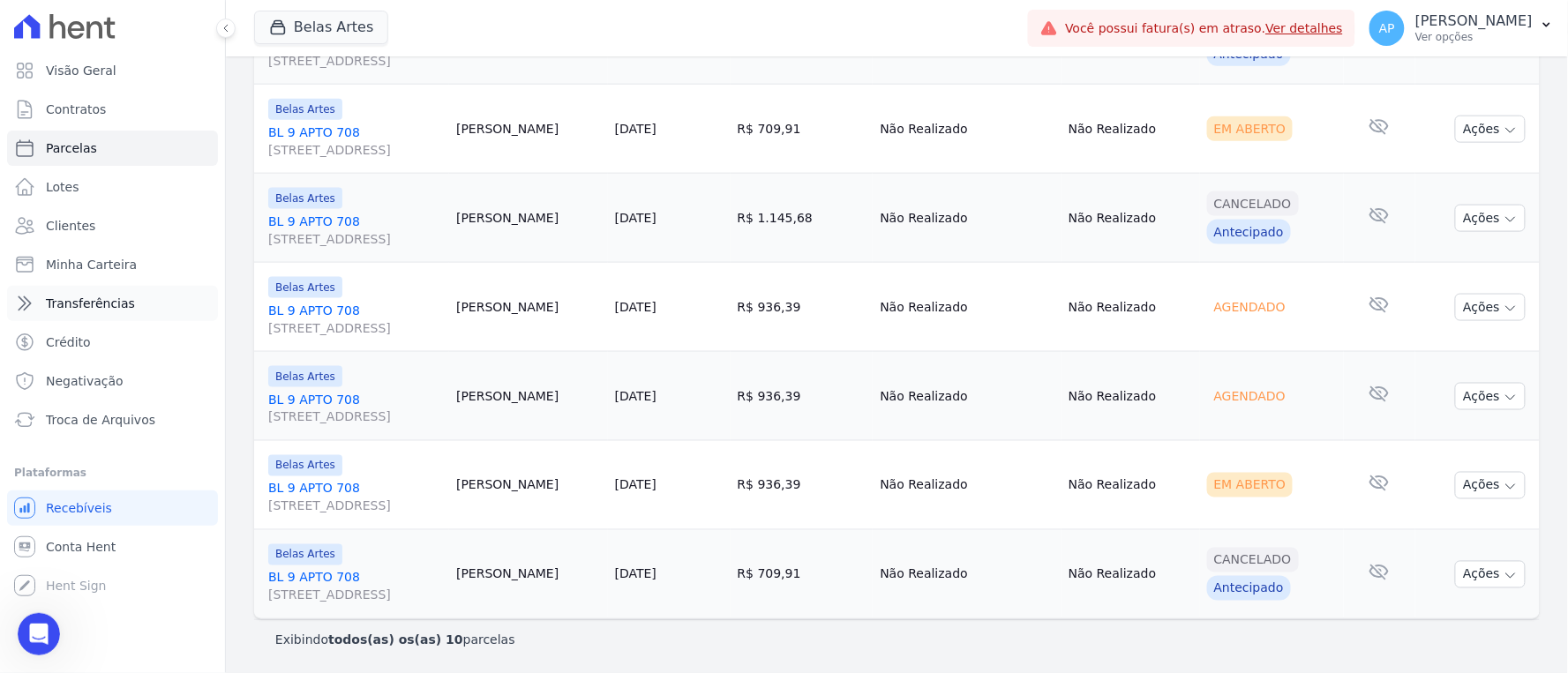
scroll to position [4088, 0]
click at [101, 404] on link "Troca de Arquivos" at bounding box center [112, 420] width 211 height 35
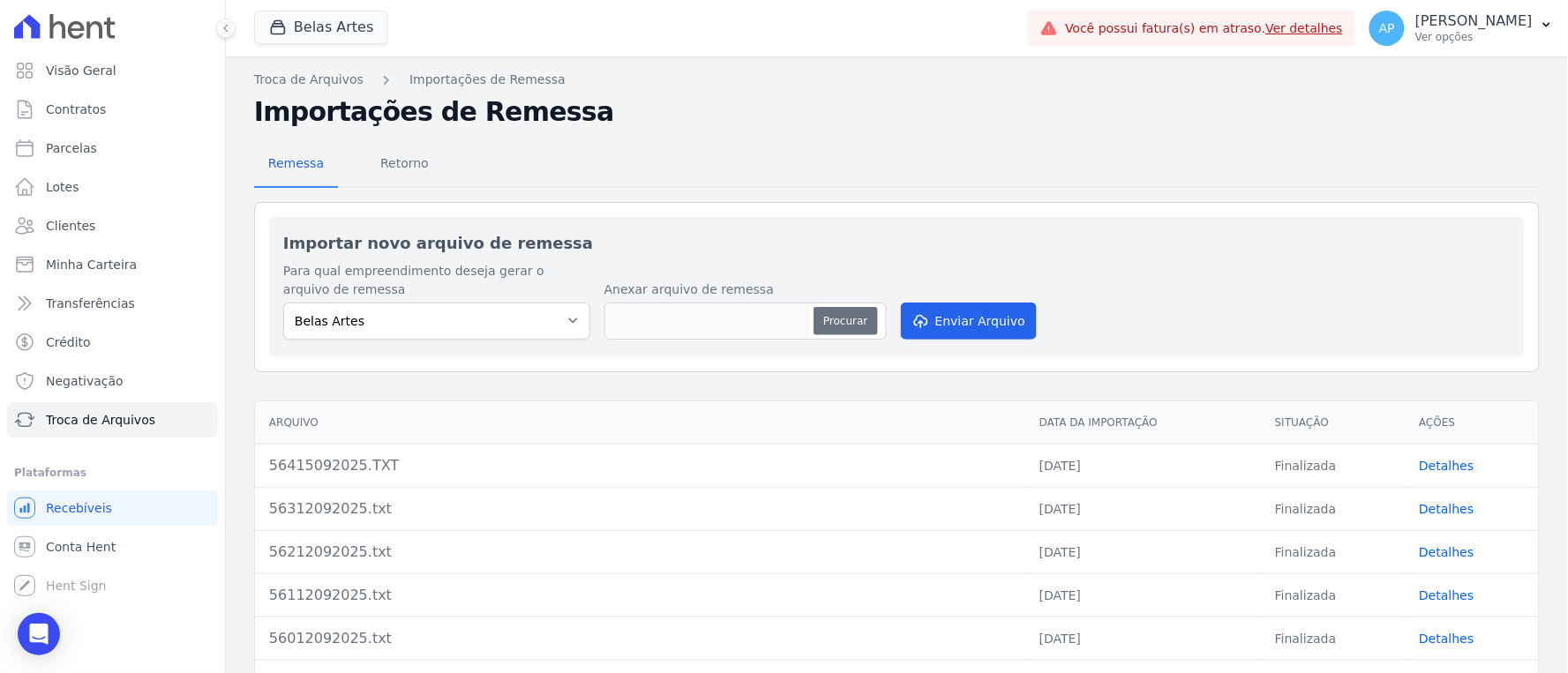
click at [845, 327] on button "Procurar" at bounding box center [844, 320] width 63 height 28
type input "56515092025.txt"
click at [962, 327] on button "Enviar Arquivo" at bounding box center [969, 320] width 136 height 37
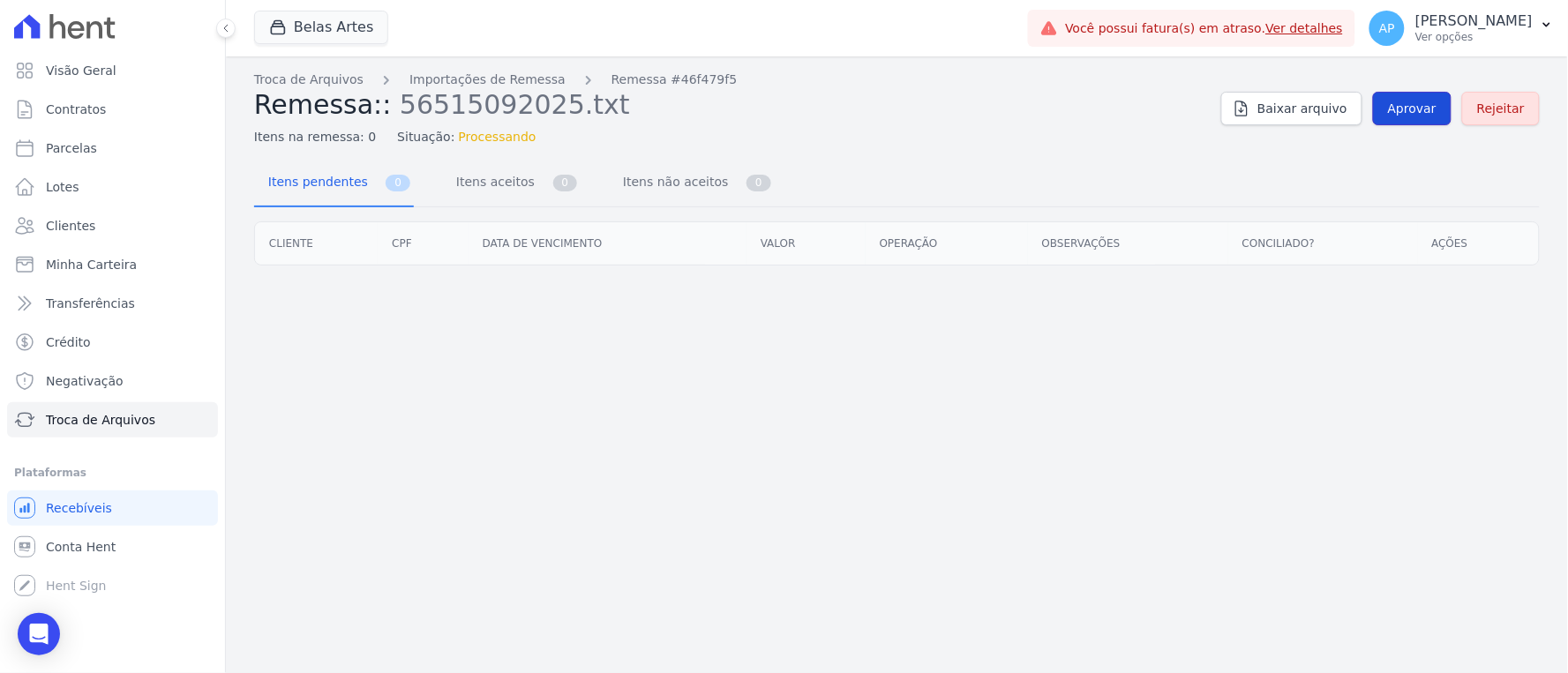
click at [1415, 113] on span "Aprovar" at bounding box center [1412, 109] width 49 height 17
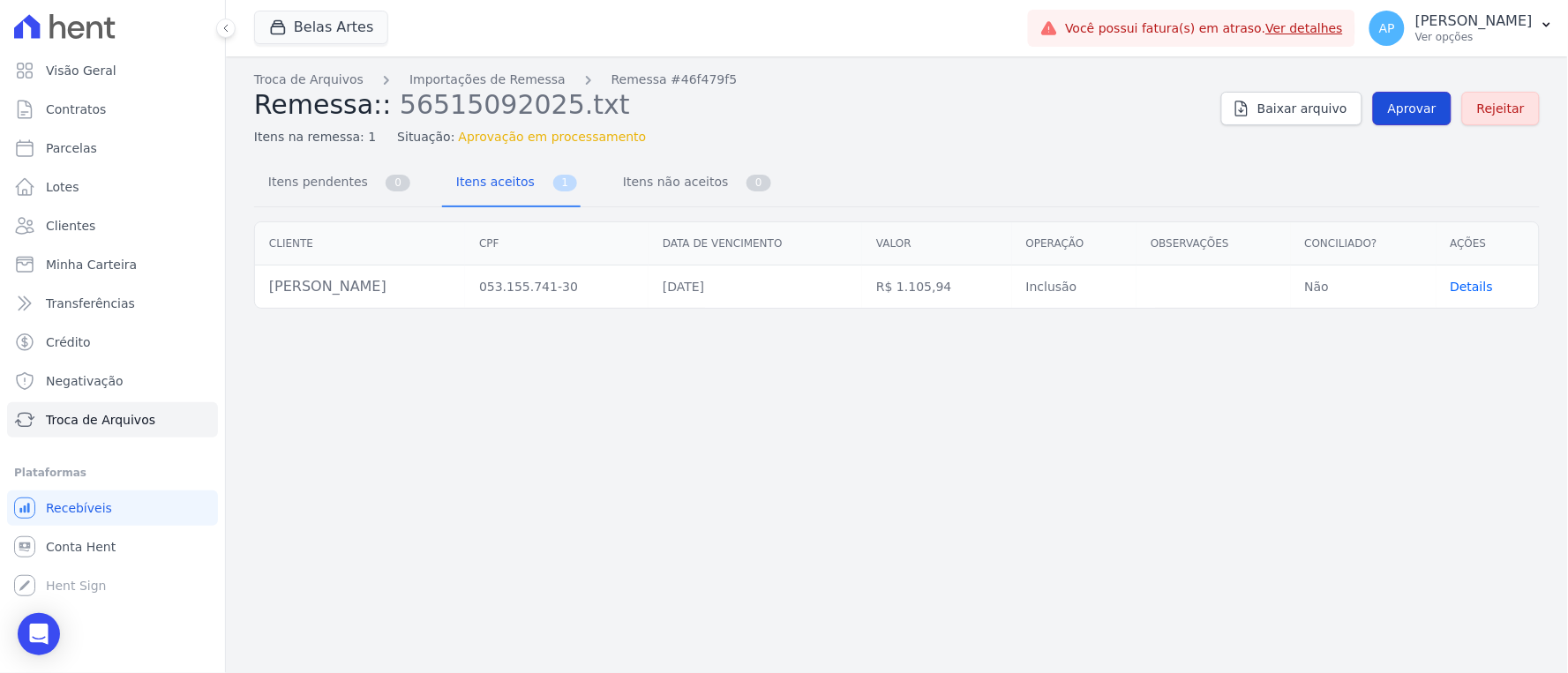
click at [1409, 107] on span "Aprovar" at bounding box center [1412, 109] width 49 height 17
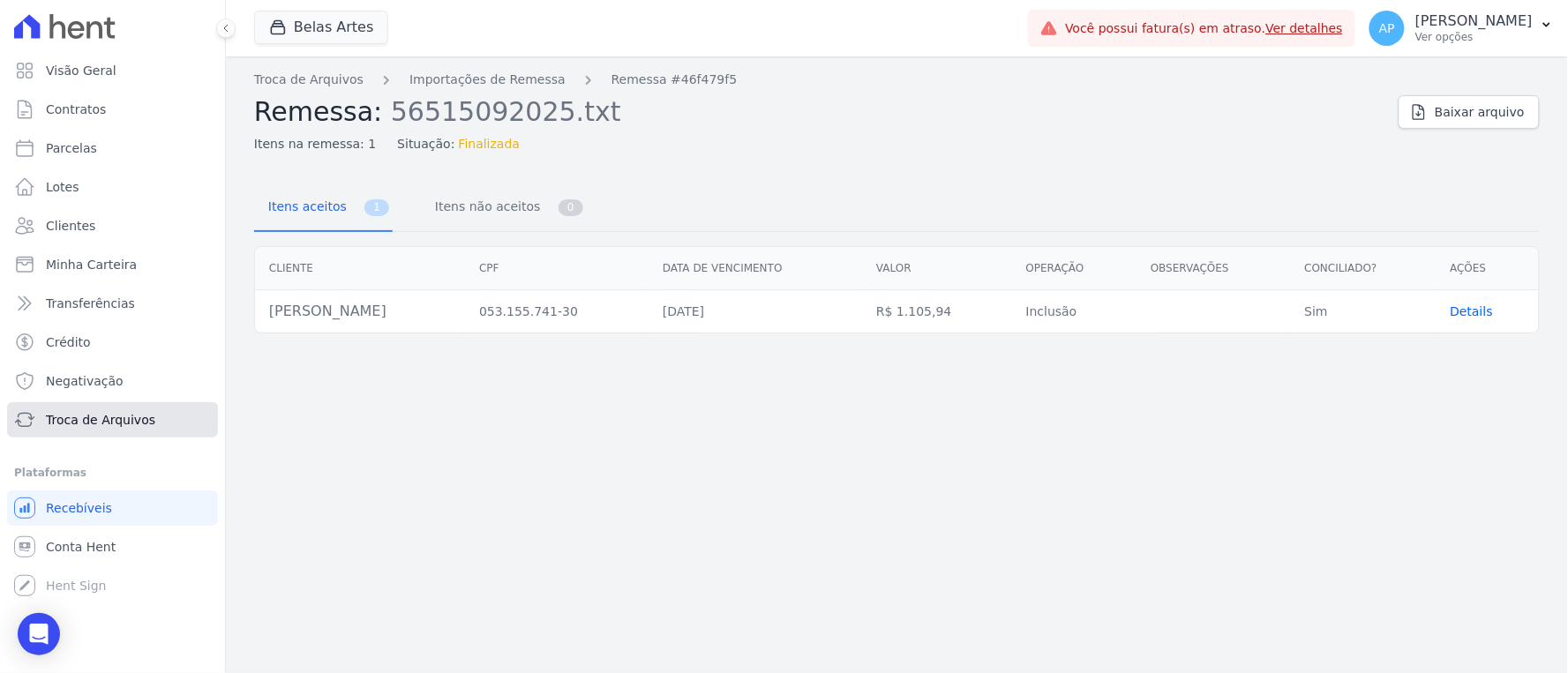
click at [75, 415] on span "Troca de Arquivos" at bounding box center [100, 420] width 110 height 17
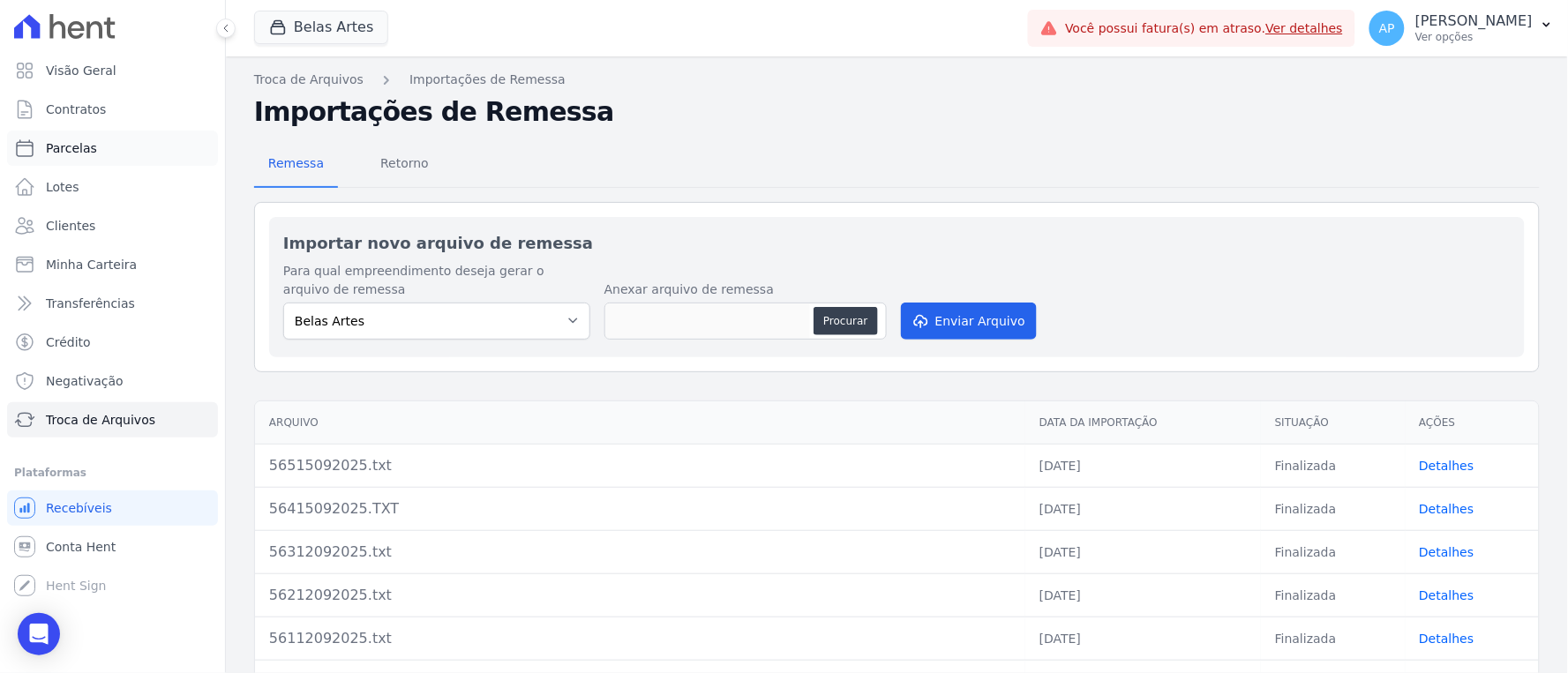
click at [76, 145] on span "Parcelas" at bounding box center [71, 148] width 51 height 17
select select
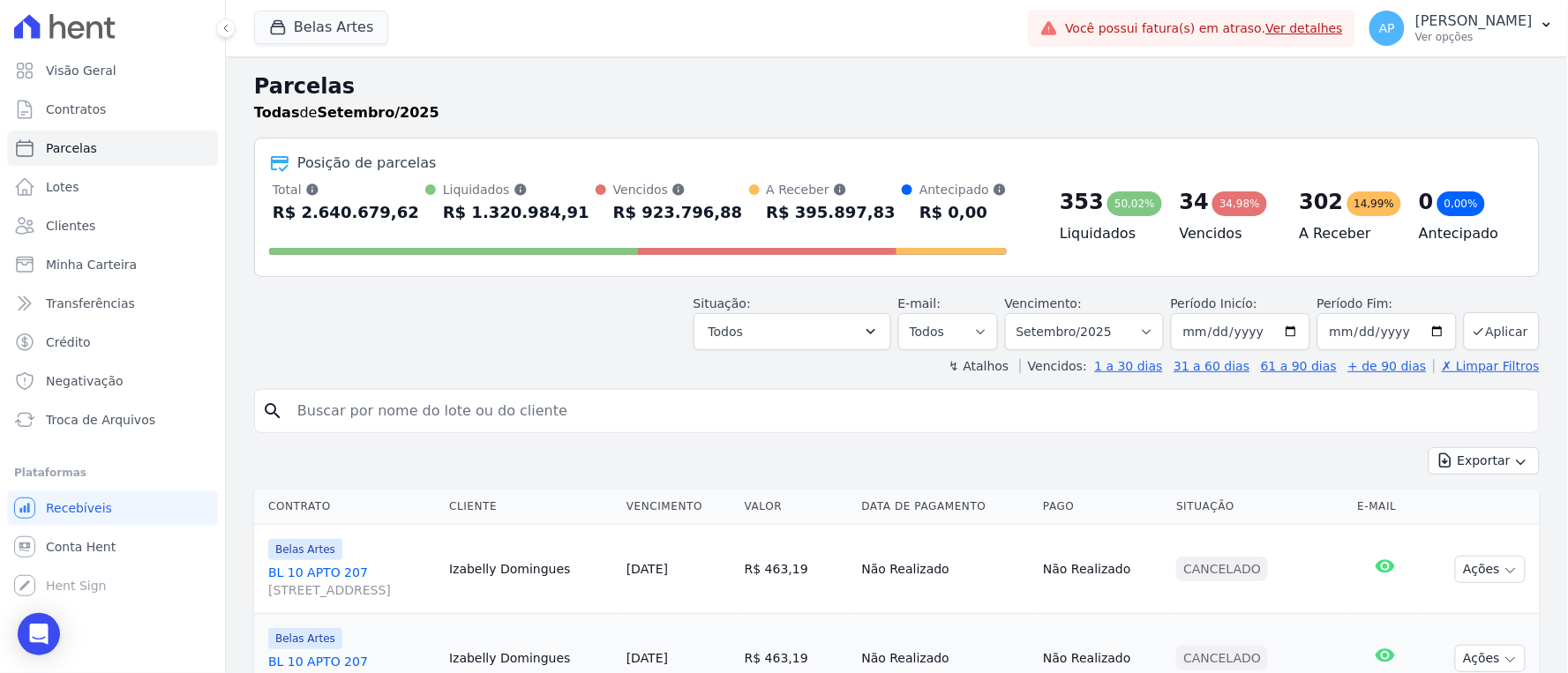
click at [562, 430] on div "search" at bounding box center [897, 410] width 1285 height 44
click at [561, 412] on input "search" at bounding box center [908, 411] width 1244 height 35
type input "lucas sil"
select select
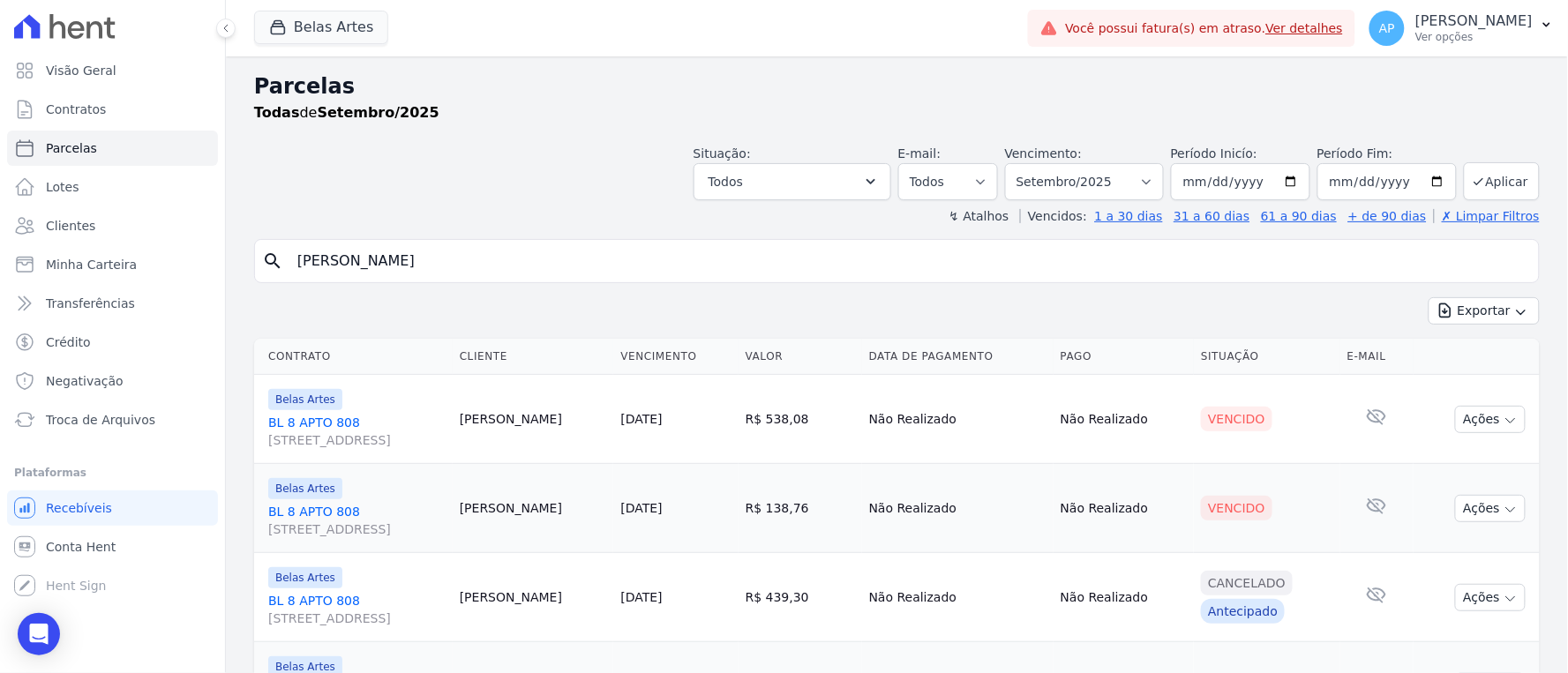
scroll to position [112, 0]
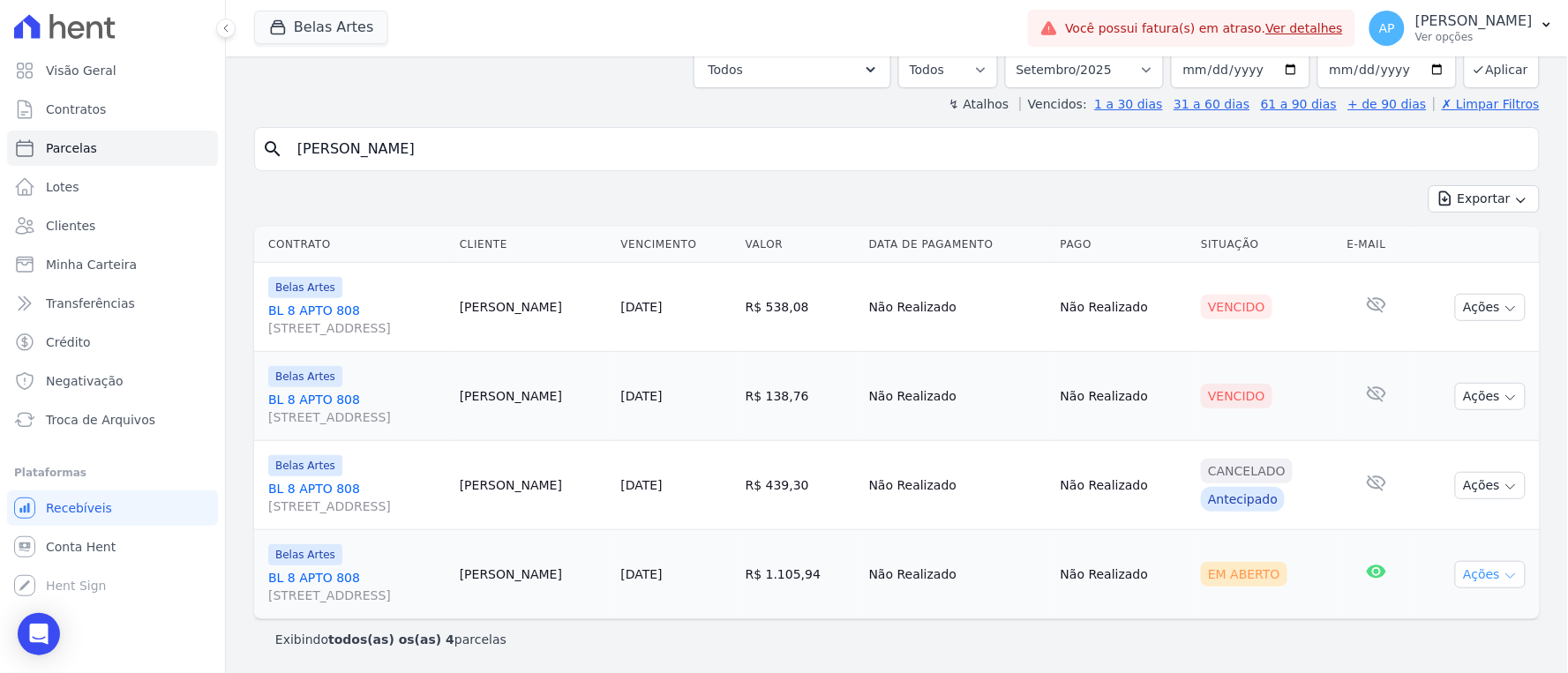
click at [1503, 574] on icon "button" at bounding box center [1510, 576] width 15 height 15
click at [1423, 609] on link "Ver boleto" at bounding box center [1483, 616] width 169 height 33
click at [73, 417] on span "Troca de Arquivos" at bounding box center [100, 420] width 110 height 17
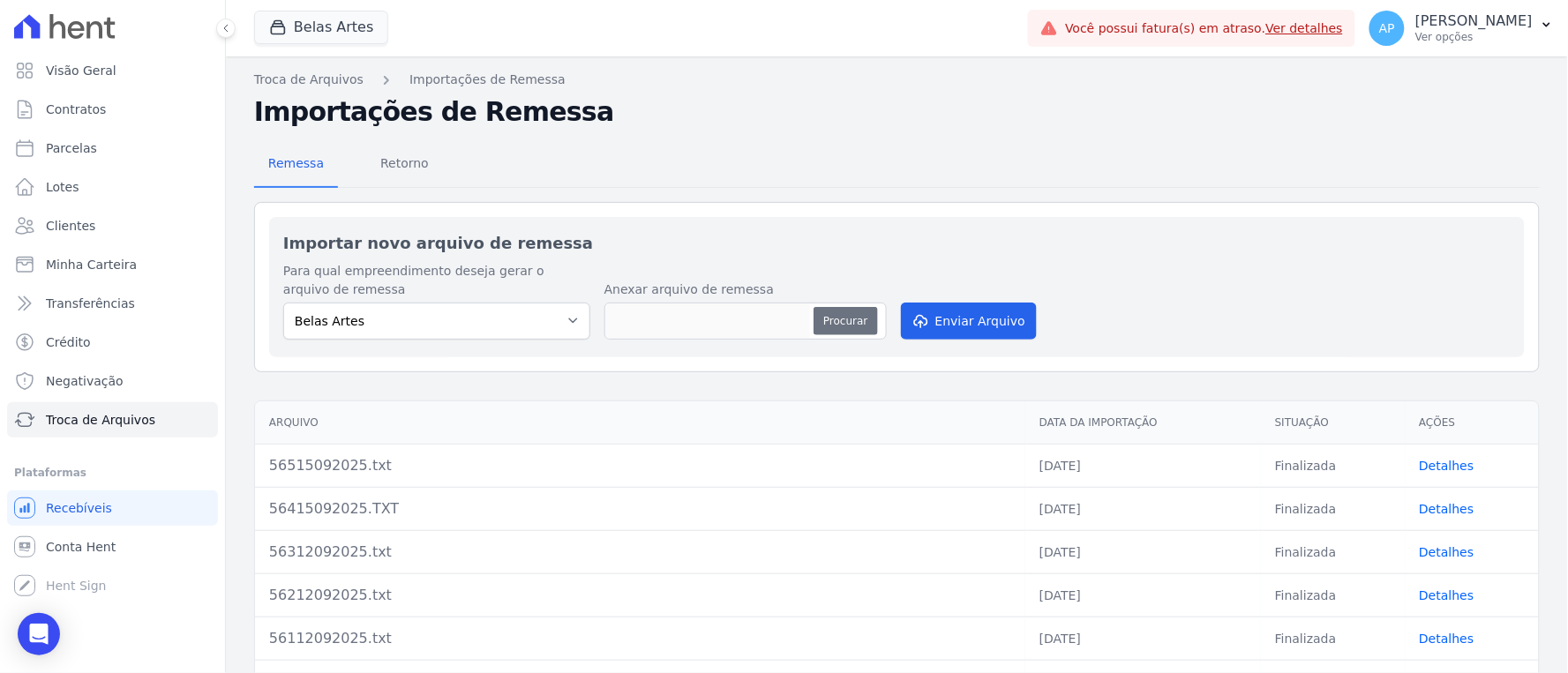
click at [834, 319] on button "Procurar" at bounding box center [844, 320] width 63 height 28
type input "56615092025.txt"
click at [936, 332] on button "Enviar Arquivo" at bounding box center [969, 320] width 136 height 37
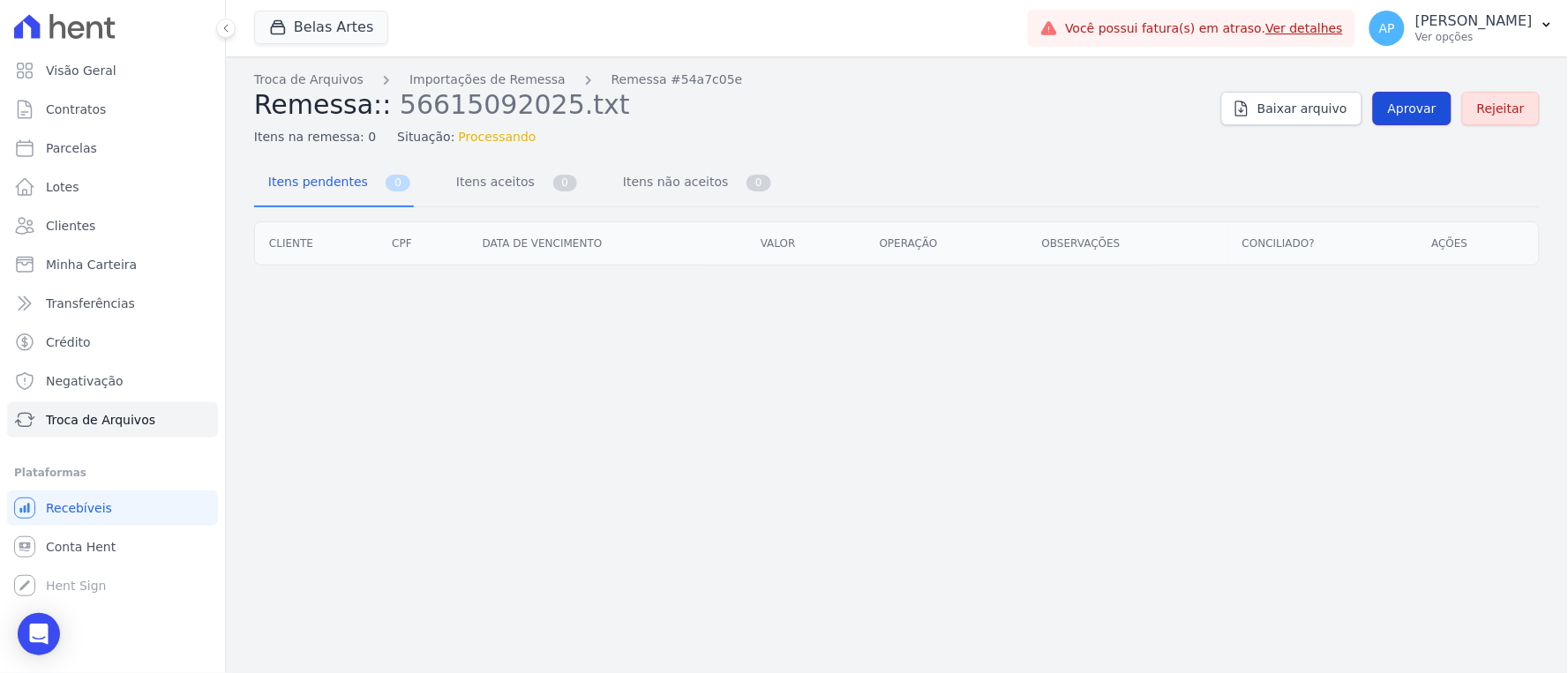
click at [1399, 115] on span "Aprovar" at bounding box center [1412, 109] width 49 height 17
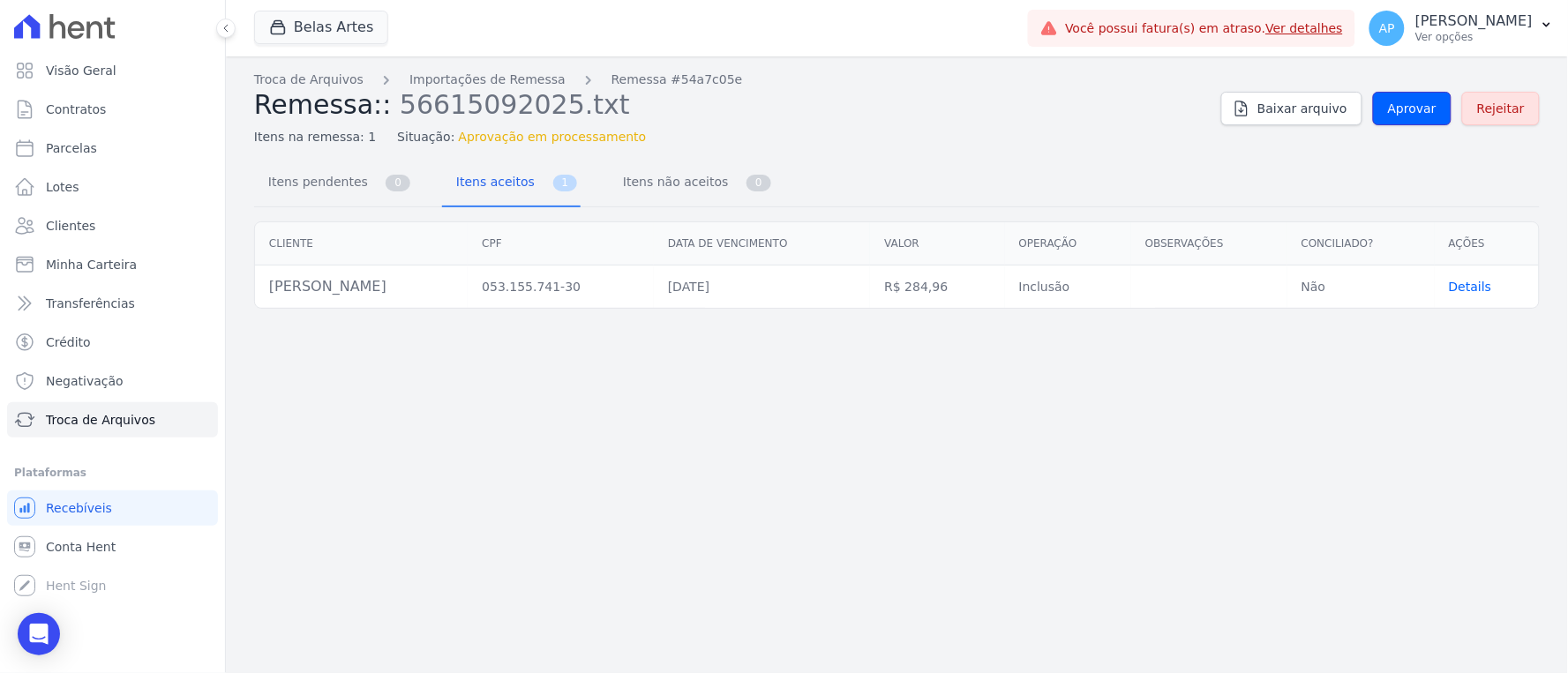
click at [1399, 115] on span "Aprovar" at bounding box center [1412, 109] width 49 height 17
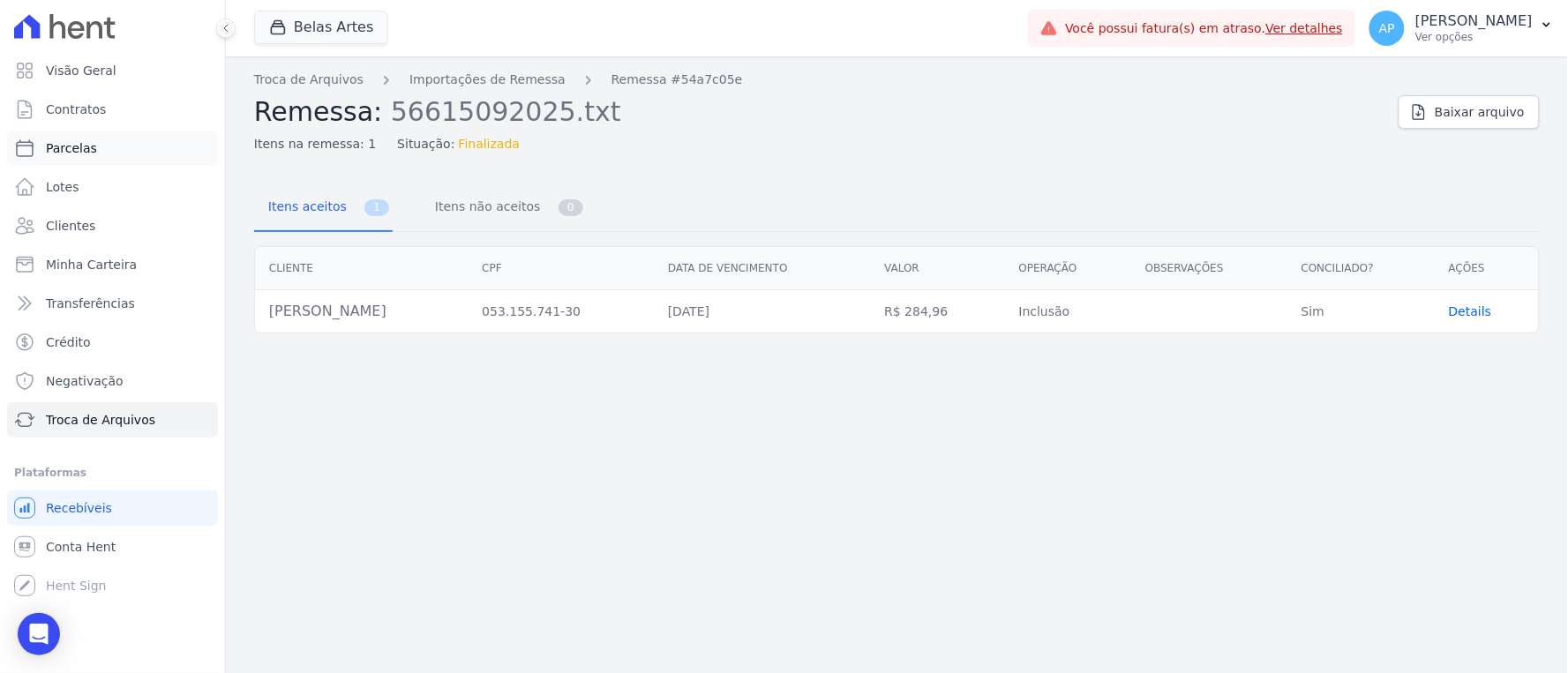
click at [62, 145] on span "Parcelas" at bounding box center [71, 148] width 51 height 17
select select
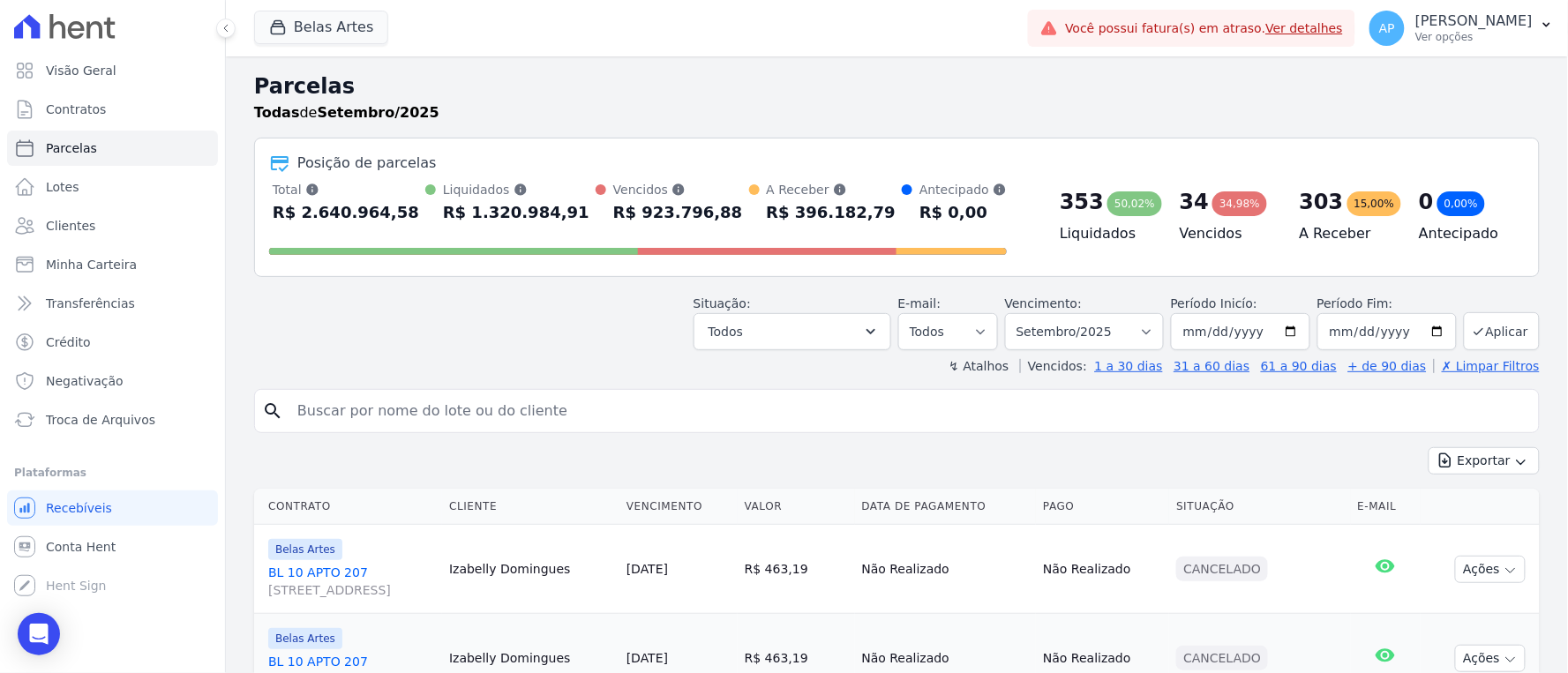
click at [479, 423] on input "search" at bounding box center [908, 411] width 1244 height 35
type input "lucas sil"
select select
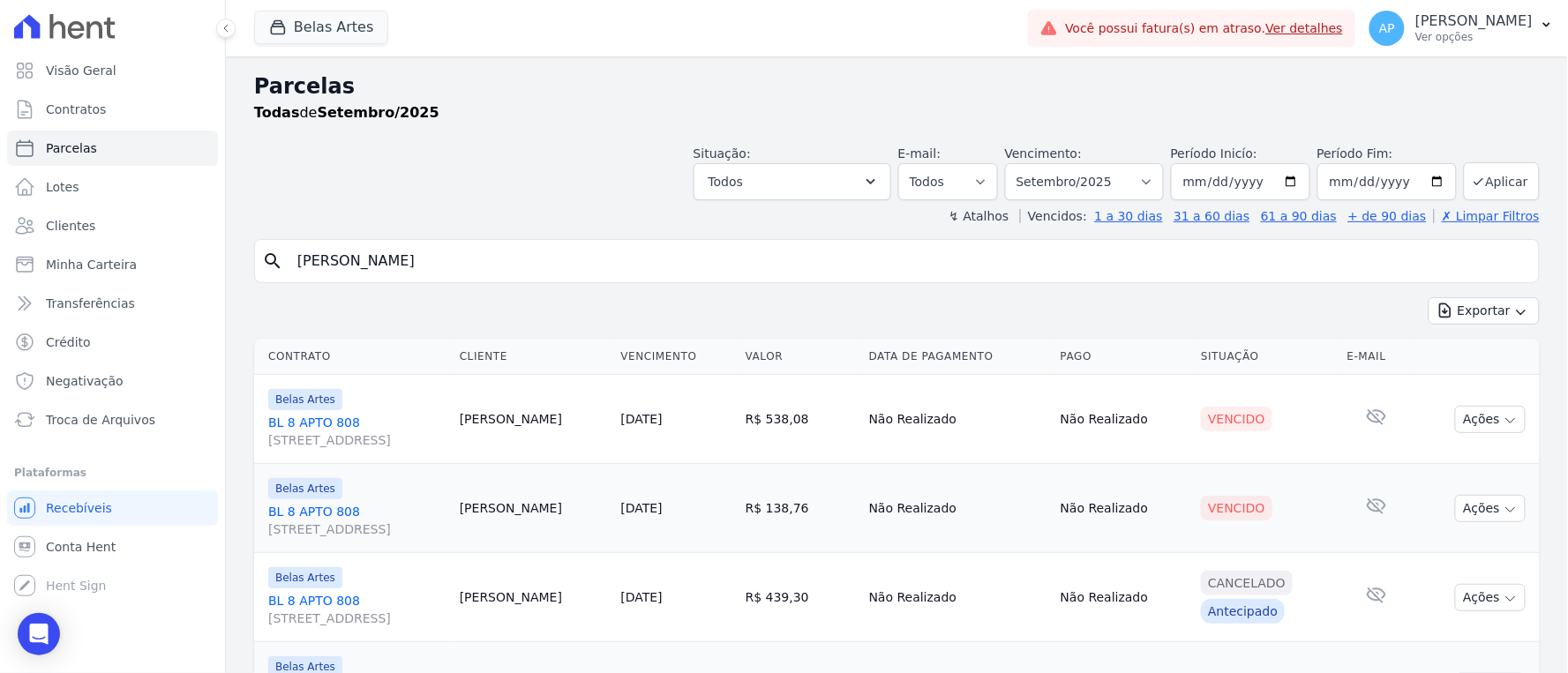
scroll to position [196, 0]
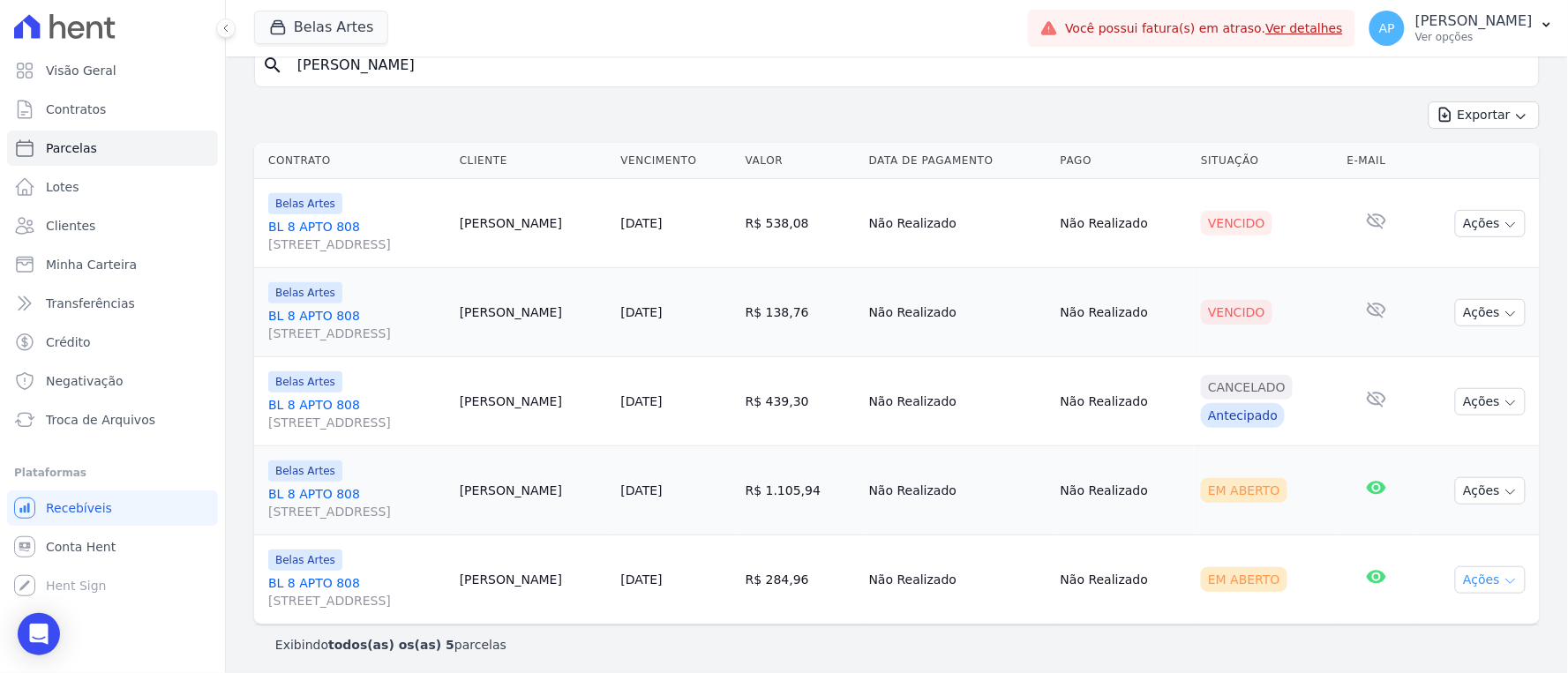
click at [1478, 571] on button "Ações" at bounding box center [1489, 580] width 71 height 27
click at [1459, 615] on link "Ver boleto" at bounding box center [1483, 621] width 169 height 33
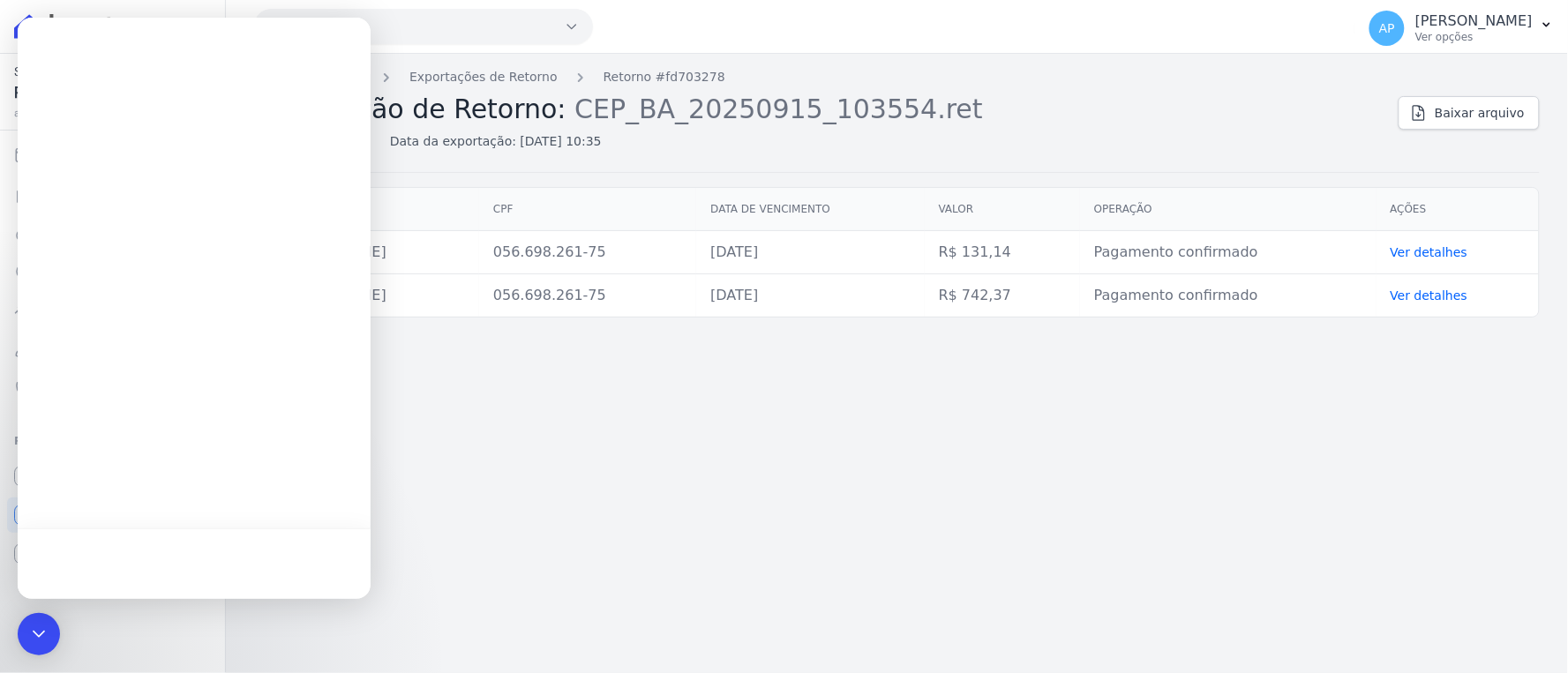
click at [851, 465] on div "Troca de Arquivos Exportações de Retorno Retorno #fd703278 Exportação de Retorn…" at bounding box center [896, 362] width 1342 height 619
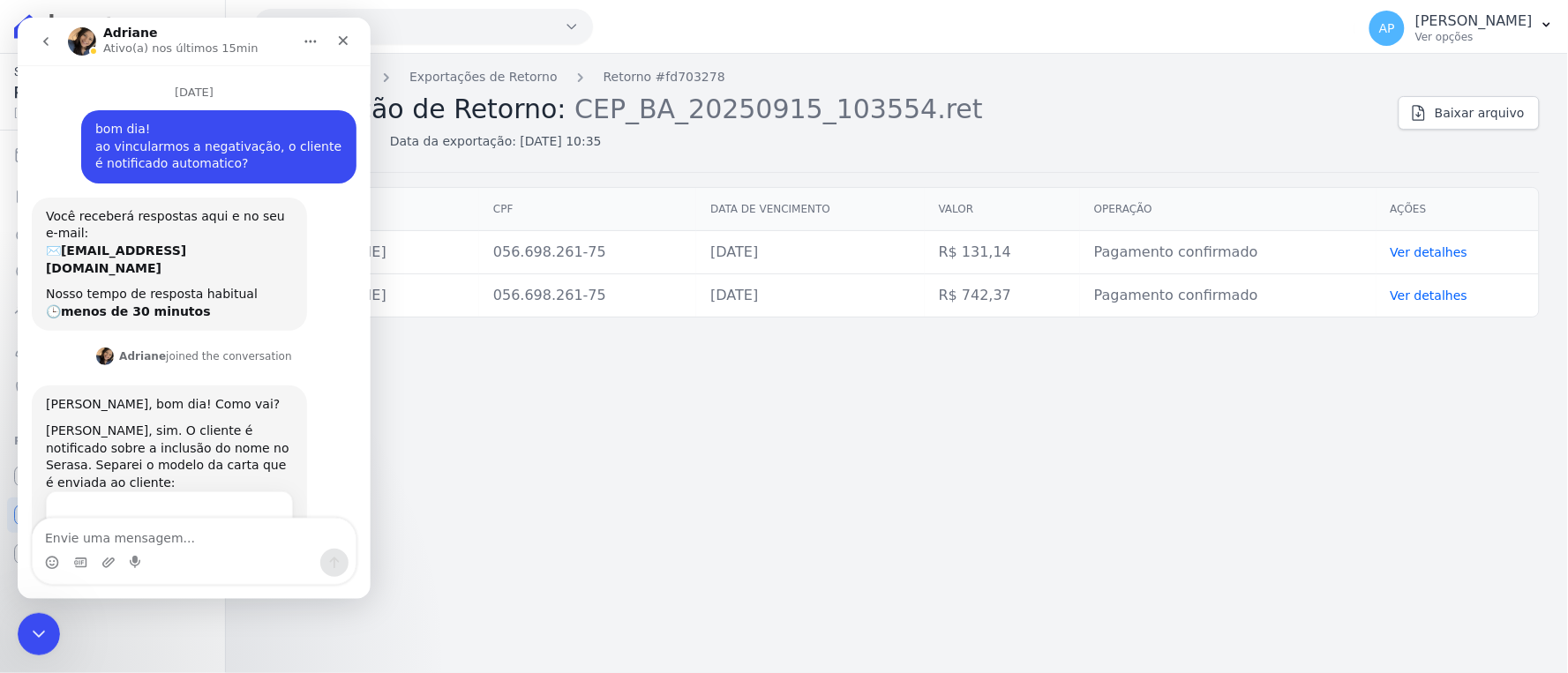
scroll to position [3684, 0]
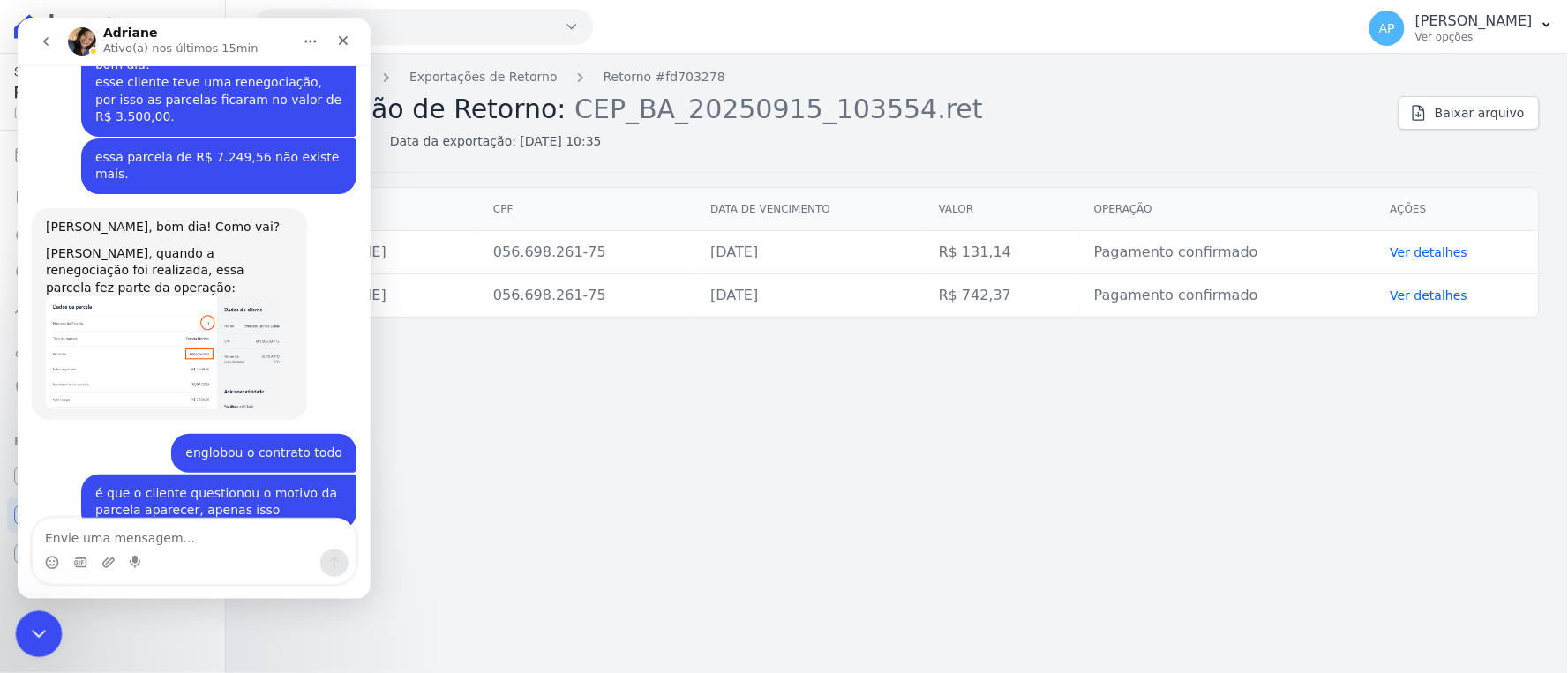
click at [28, 631] on icon "Encerramento do Messenger da Intercom" at bounding box center [36, 631] width 21 height 21
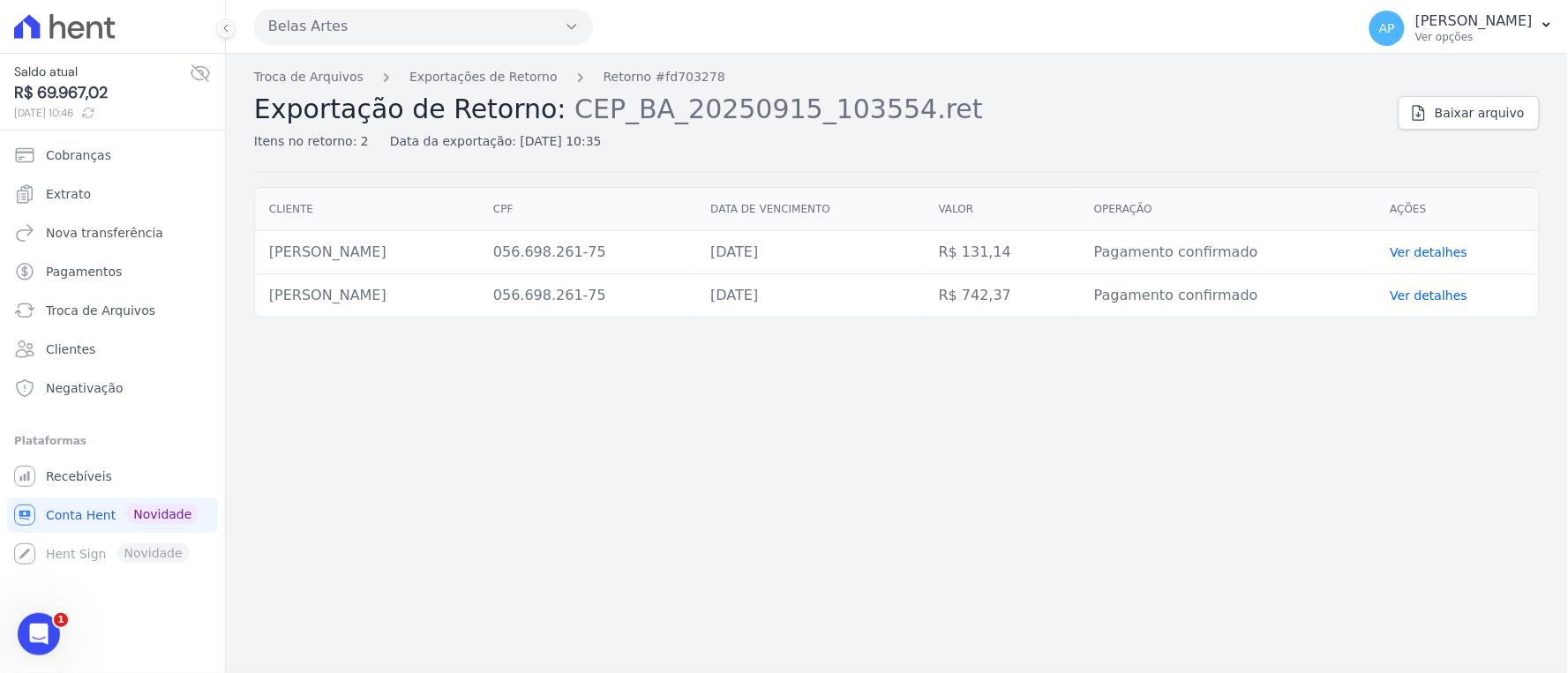
scroll to position [3784, 0]
click at [34, 637] on icon "Abertura do Messenger da Intercom" at bounding box center [37, 632] width 29 height 29
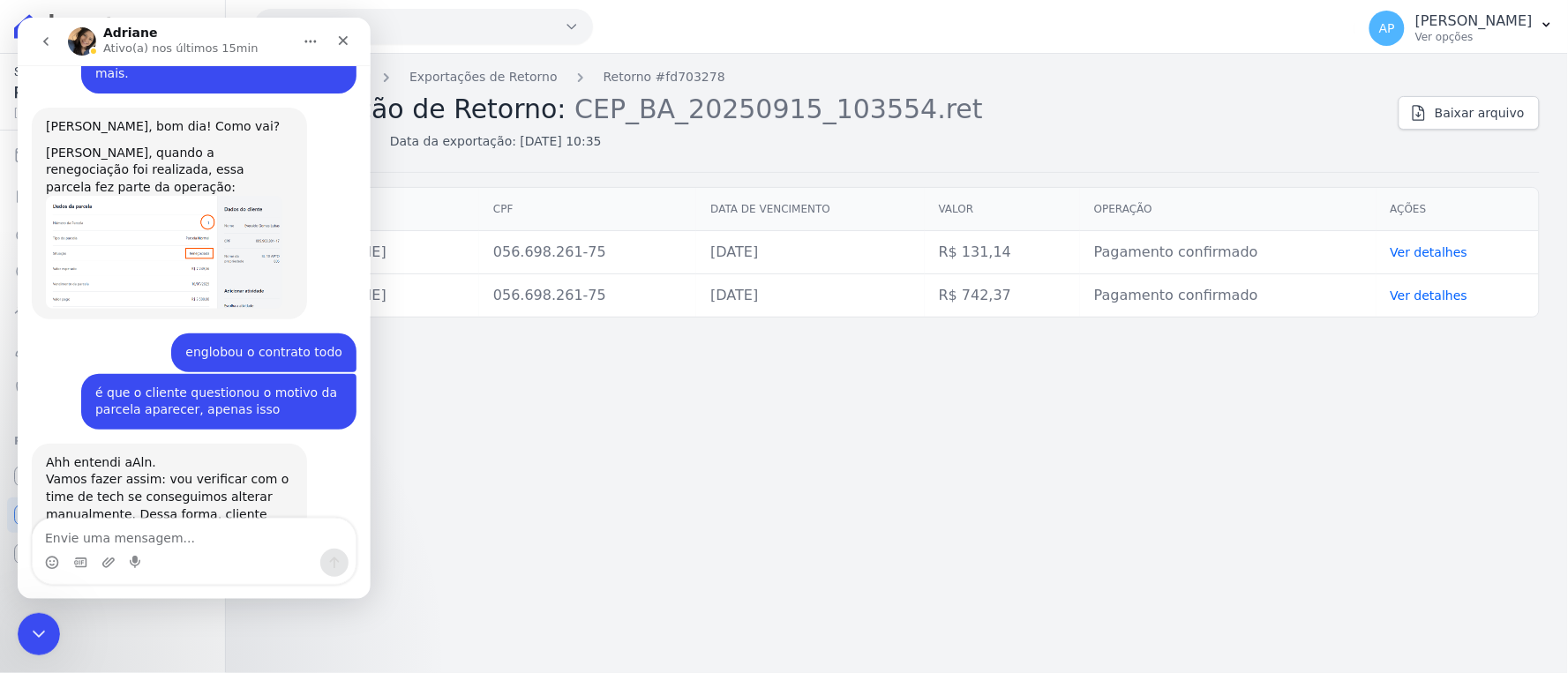
click at [1438, 106] on link "Baixar arquivo" at bounding box center [1468, 113] width 141 height 34
